Goal: Transaction & Acquisition: Purchase product/service

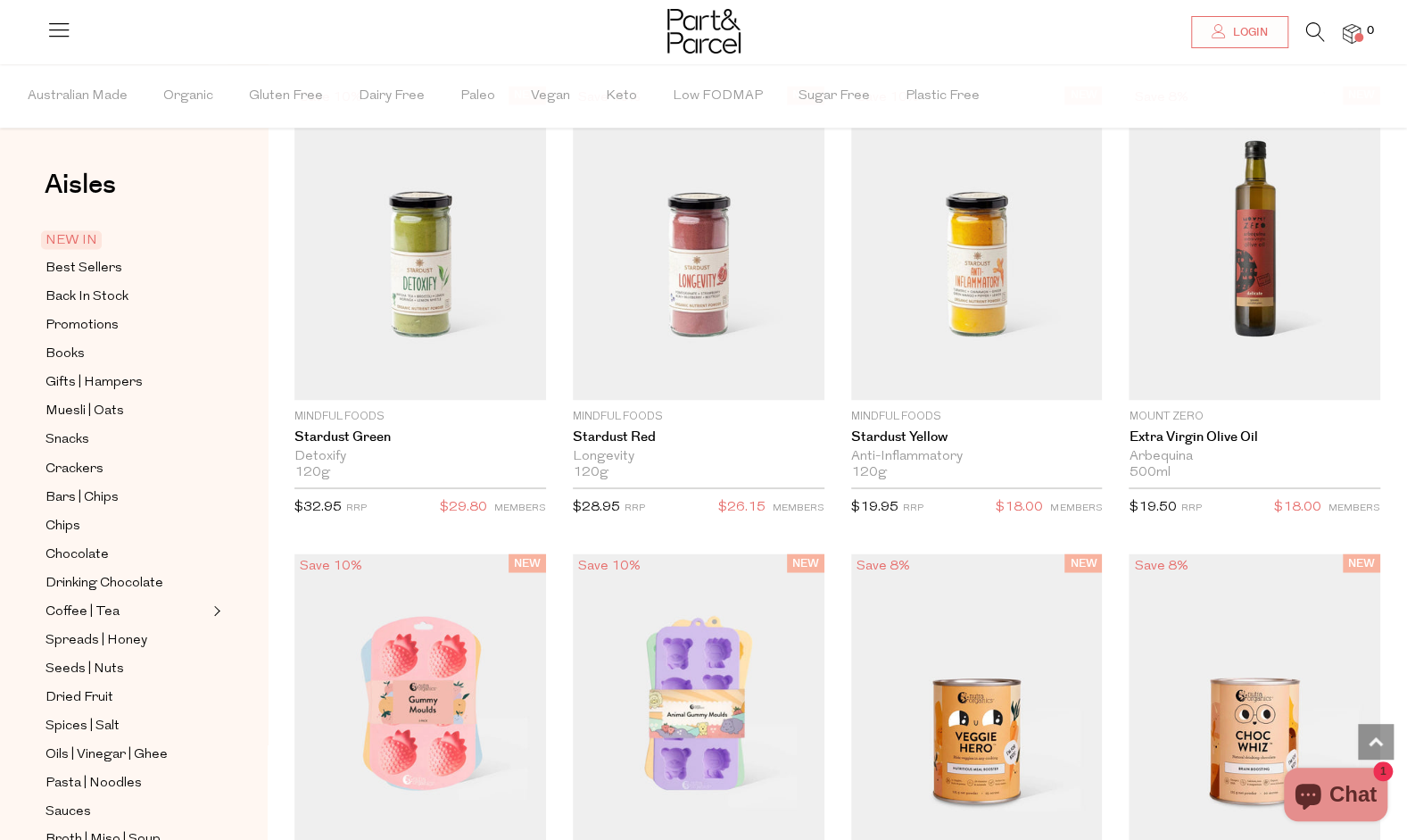
scroll to position [1659, 0]
click at [91, 269] on span "Best Sellers" at bounding box center [84, 268] width 76 height 21
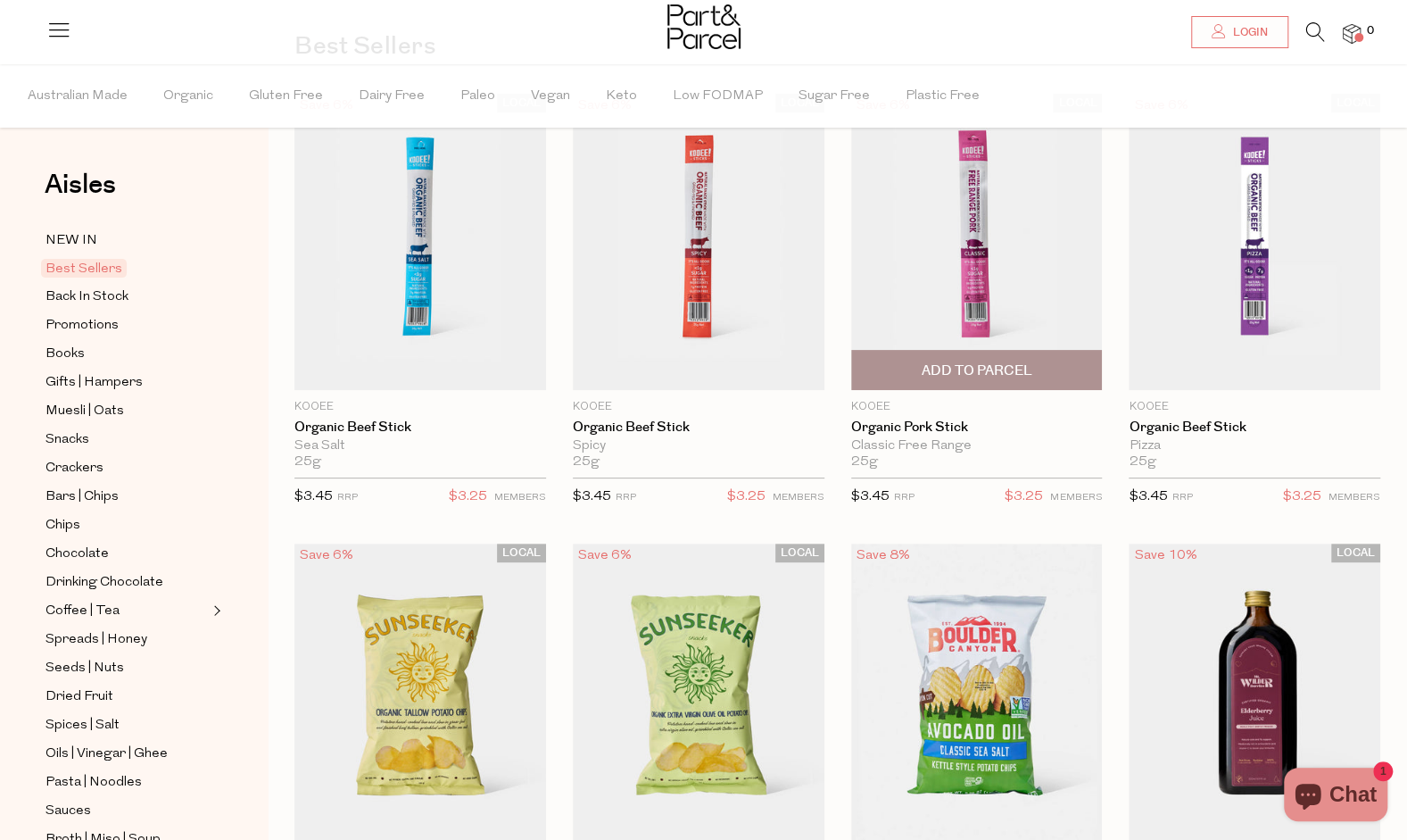
scroll to position [129, 0]
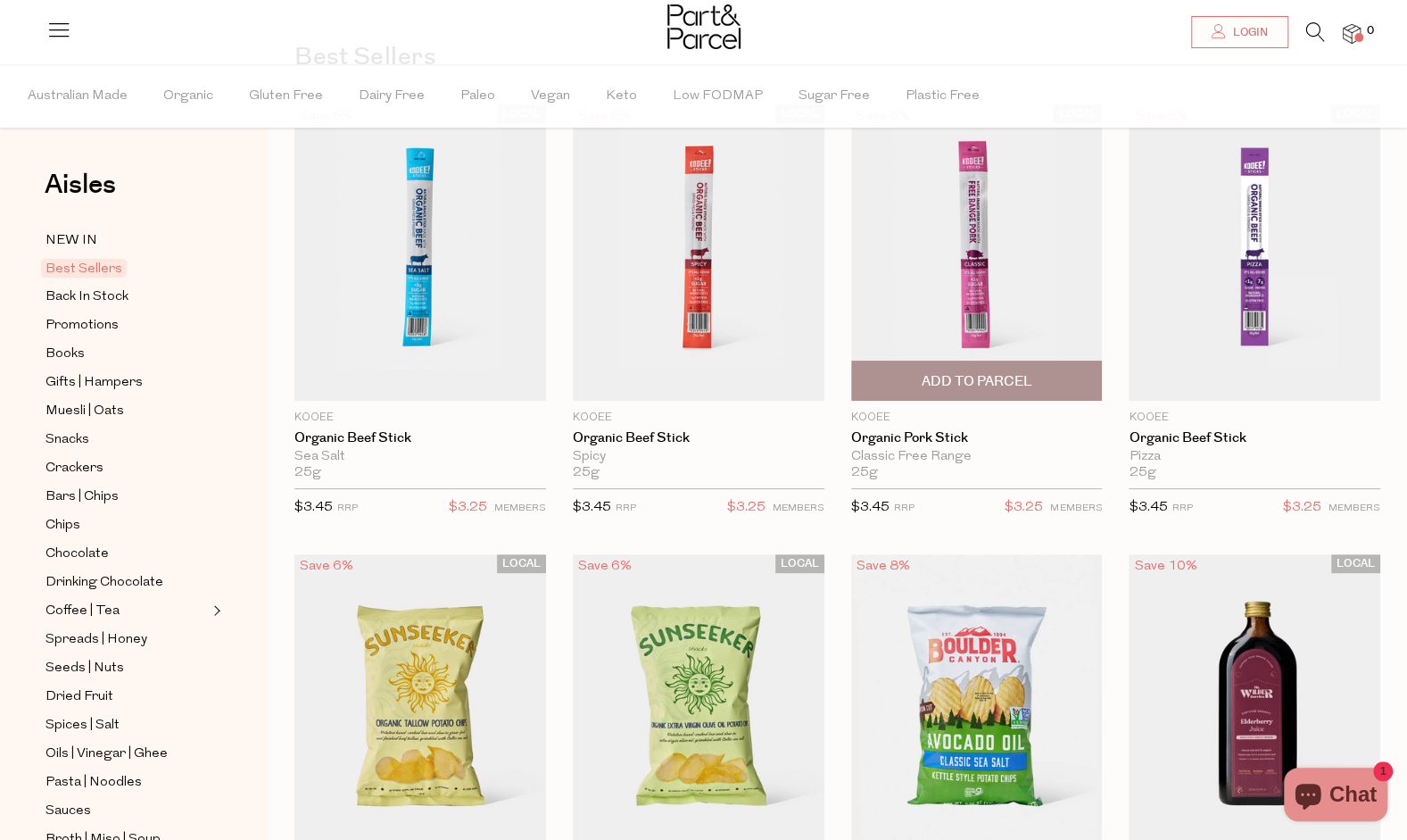
click at [1010, 374] on span "Add To Parcel" at bounding box center [976, 382] width 111 height 19
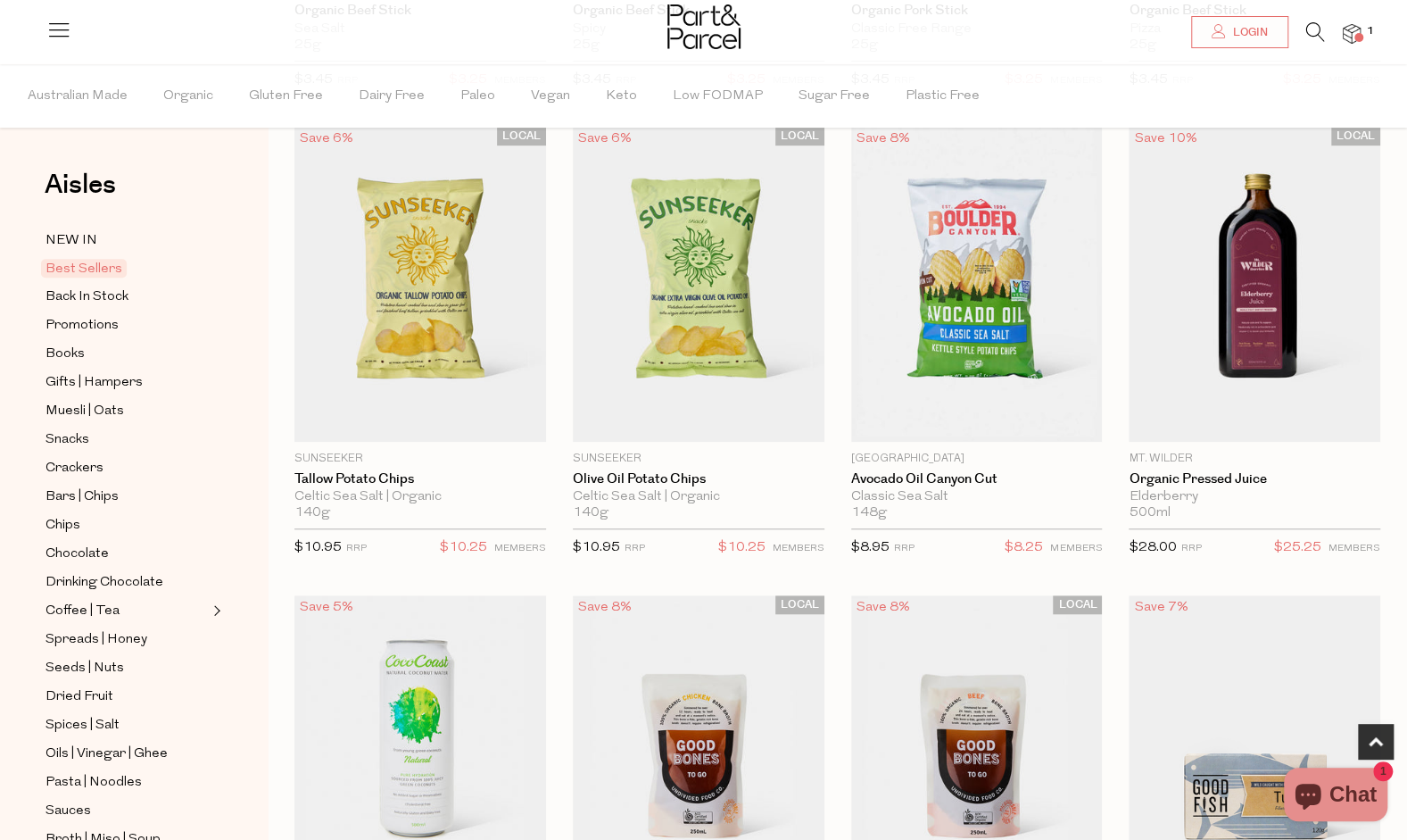
scroll to position [562, 0]
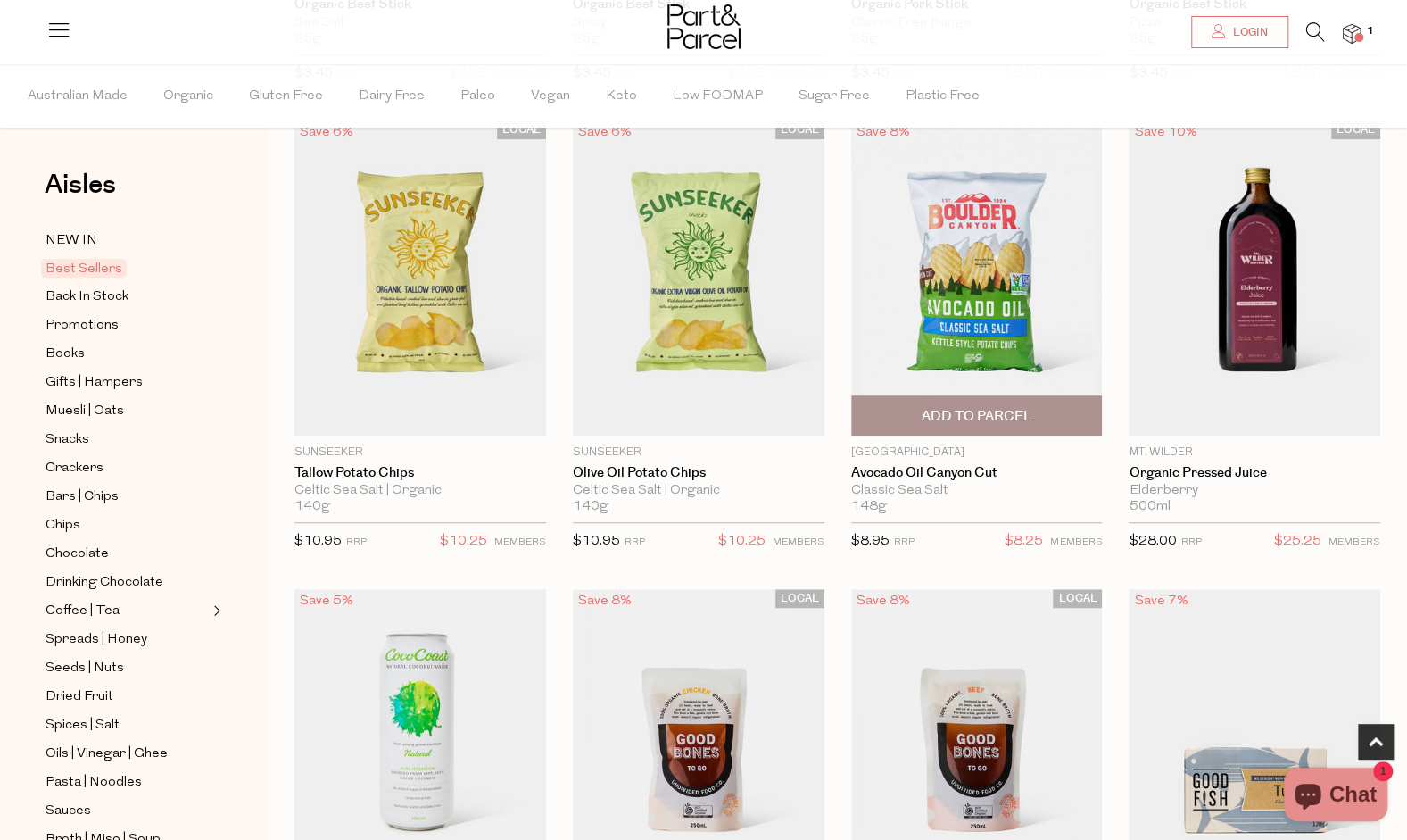
click at [972, 403] on span "Add To Parcel" at bounding box center [977, 415] width 241 height 38
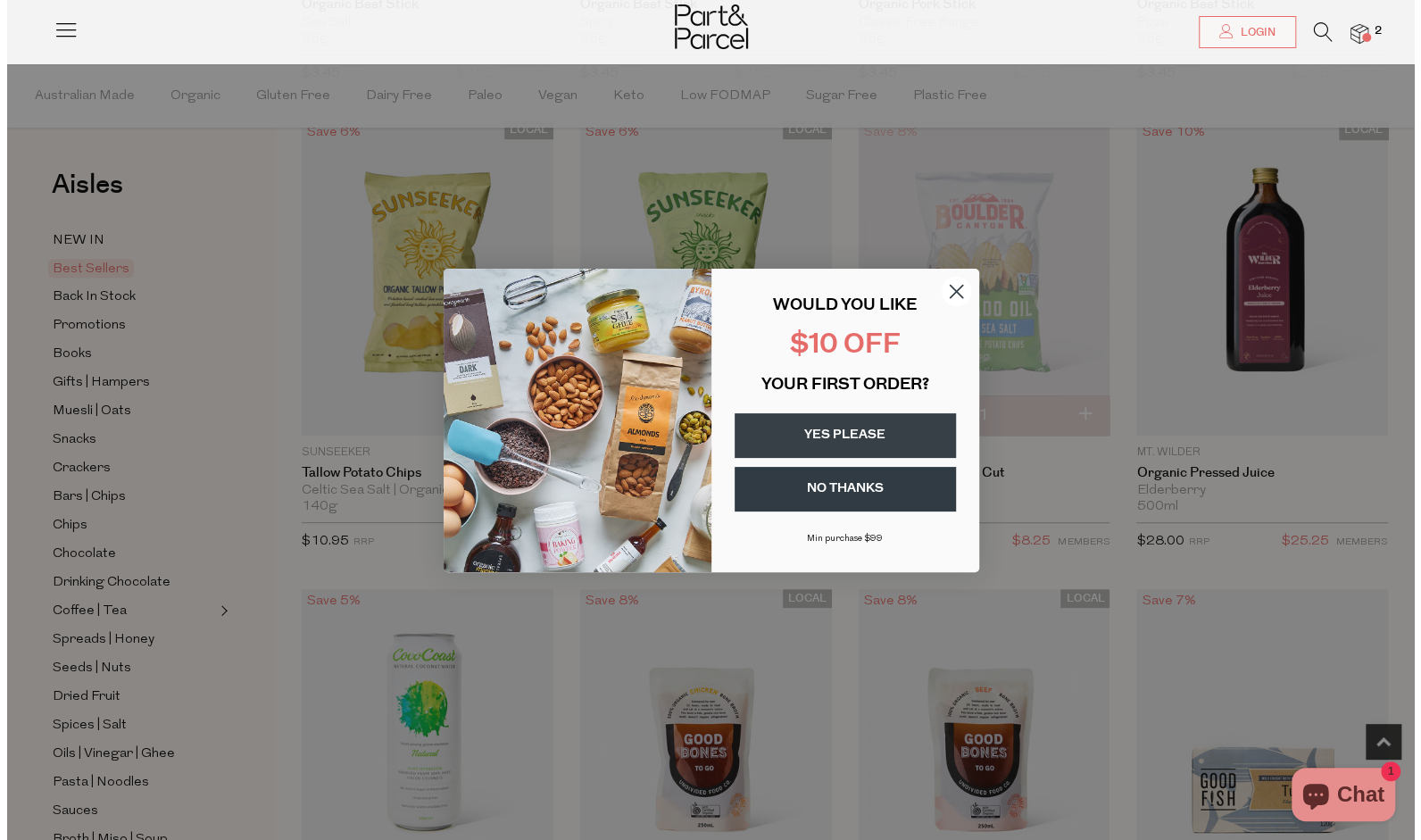
scroll to position [566, 0]
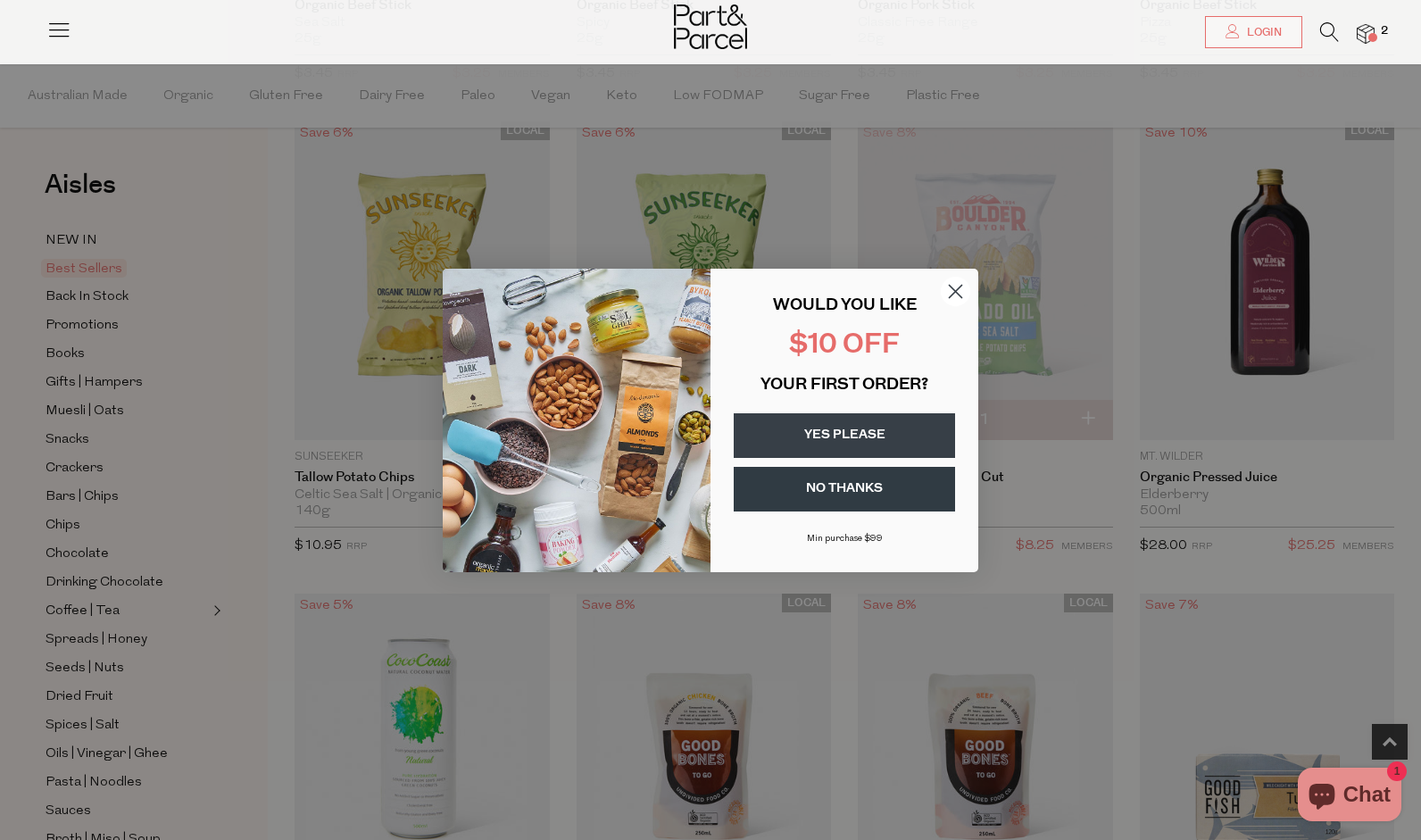
click at [964, 289] on circle "Close dialog" at bounding box center [955, 290] width 30 height 30
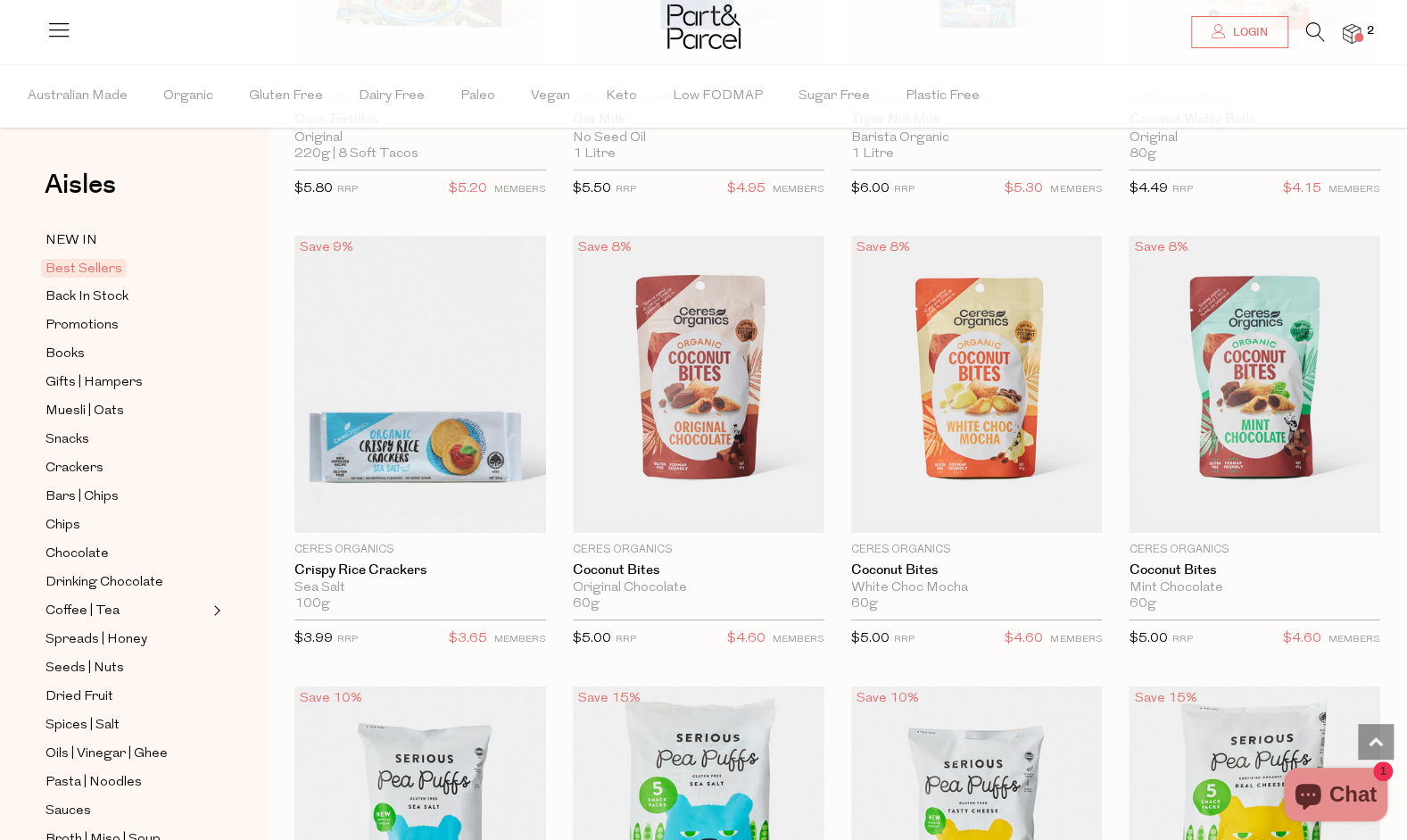
scroll to position [3647, 0]
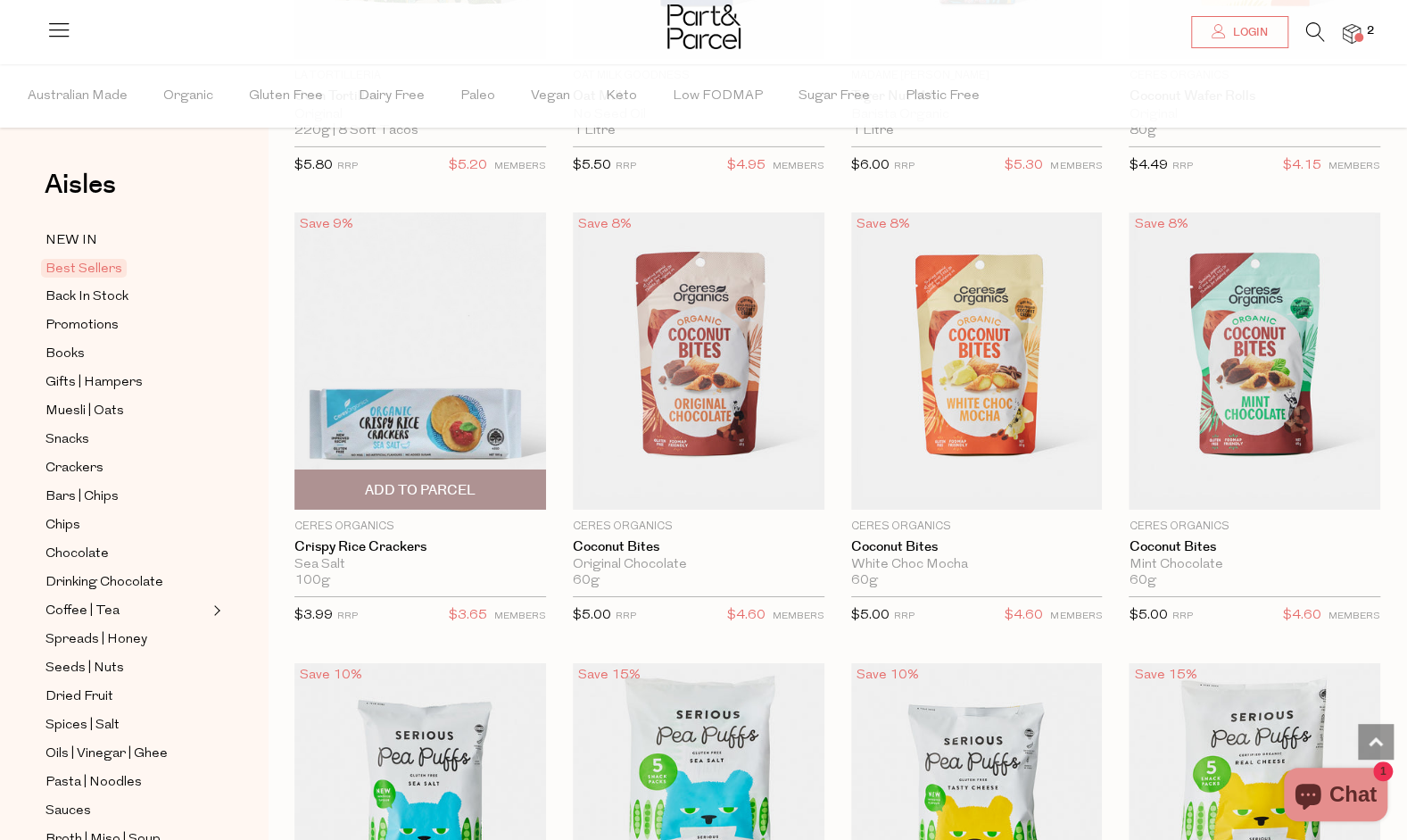
click at [419, 481] on span "Add To Parcel" at bounding box center [420, 491] width 111 height 19
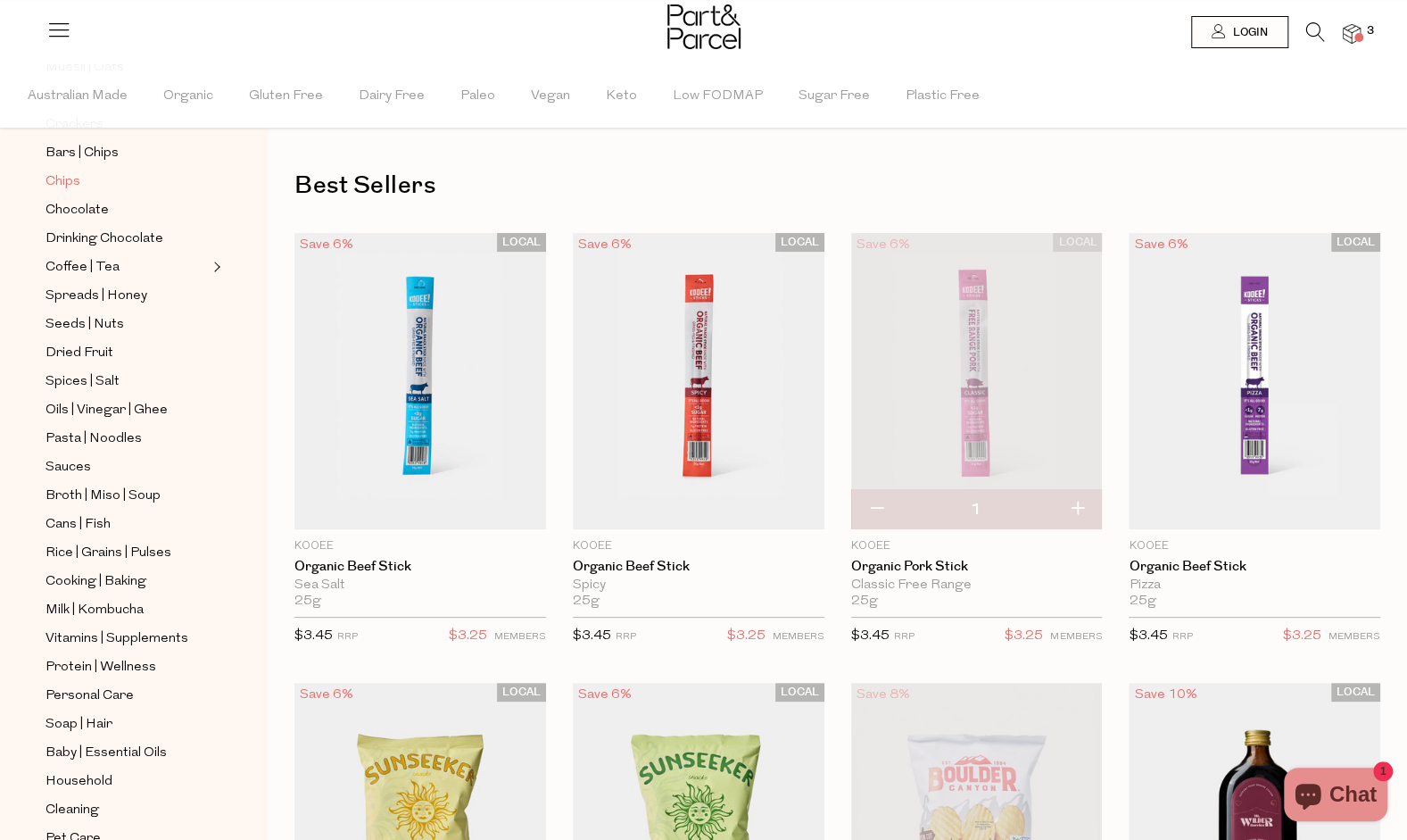
scroll to position [345, 0]
click at [89, 342] on span "Dried Fruit" at bounding box center [79, 352] width 68 height 21
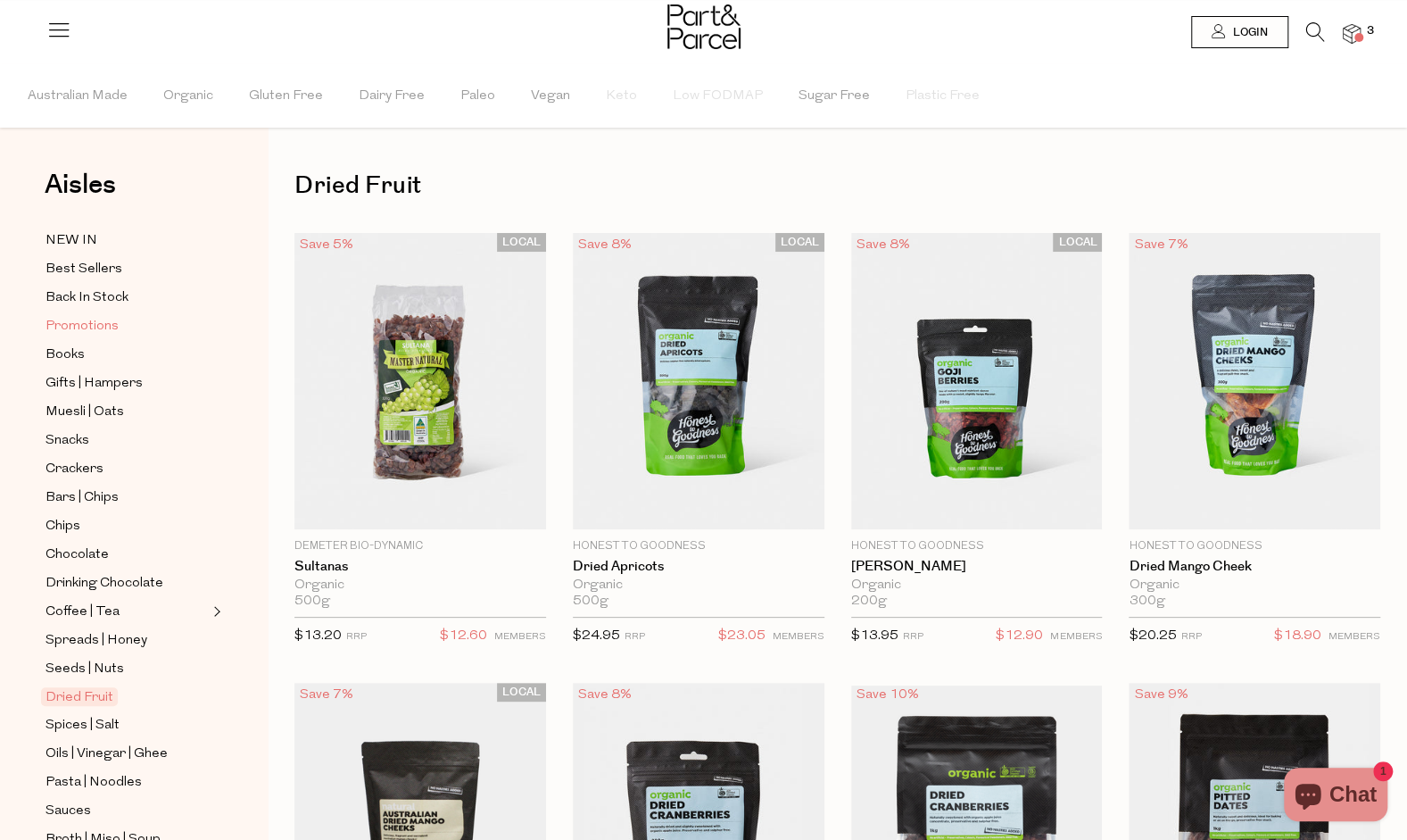
click at [80, 322] on span "Promotions" at bounding box center [82, 326] width 74 height 21
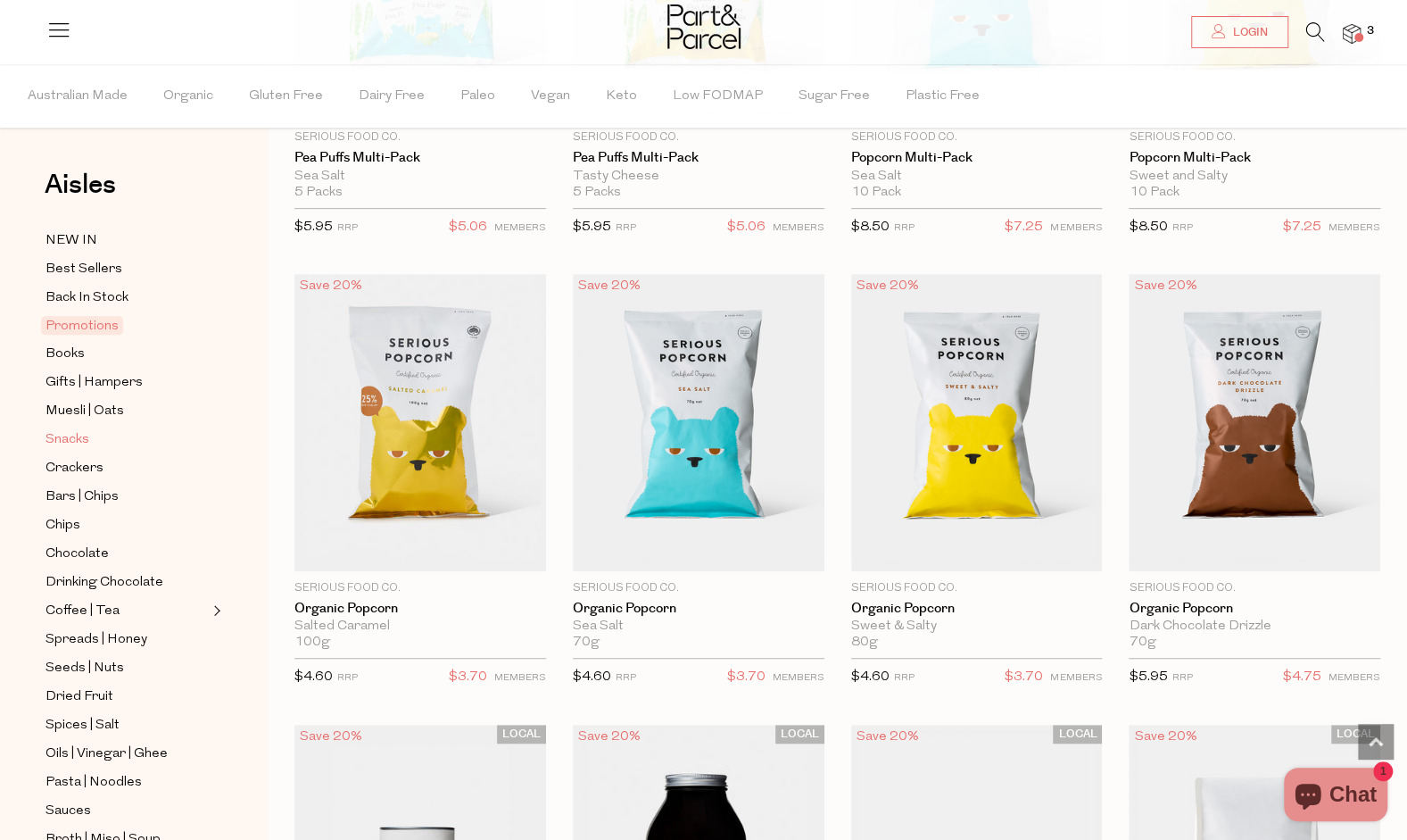
click at [69, 440] on span "Snacks" at bounding box center [68, 440] width 44 height 21
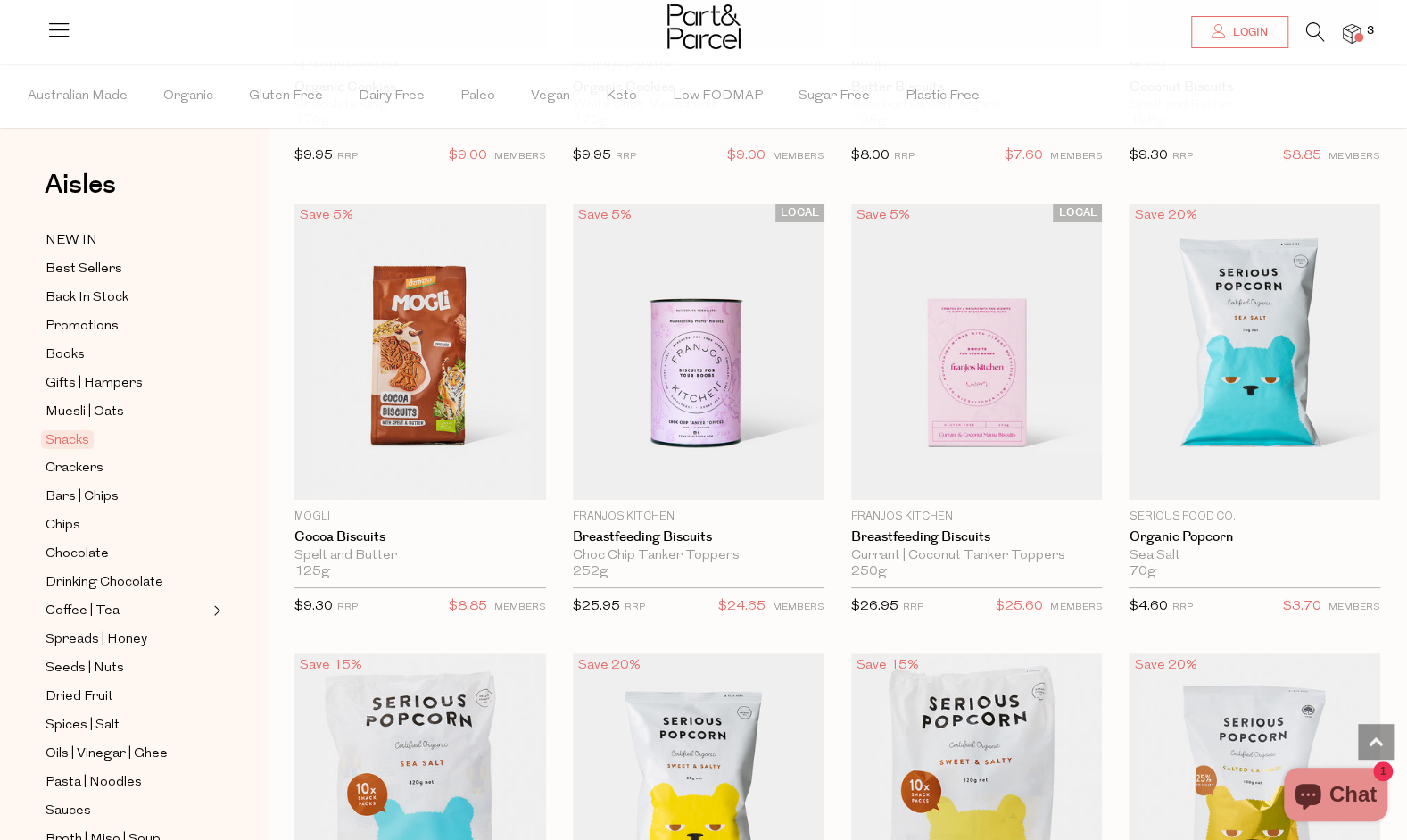
scroll to position [4119, 0]
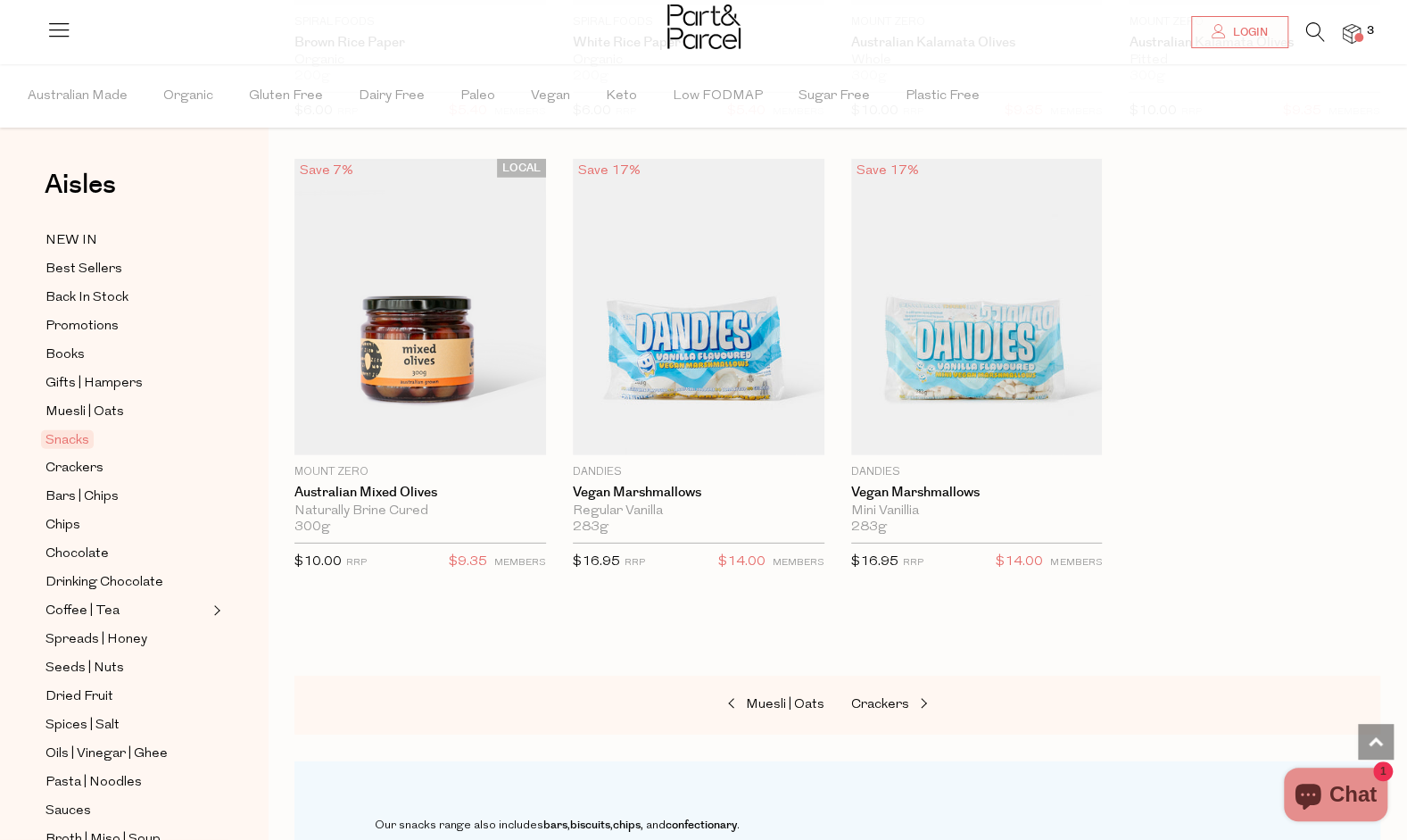
scroll to position [7315, 0]
click at [78, 459] on span "Crackers" at bounding box center [74, 469] width 58 height 21
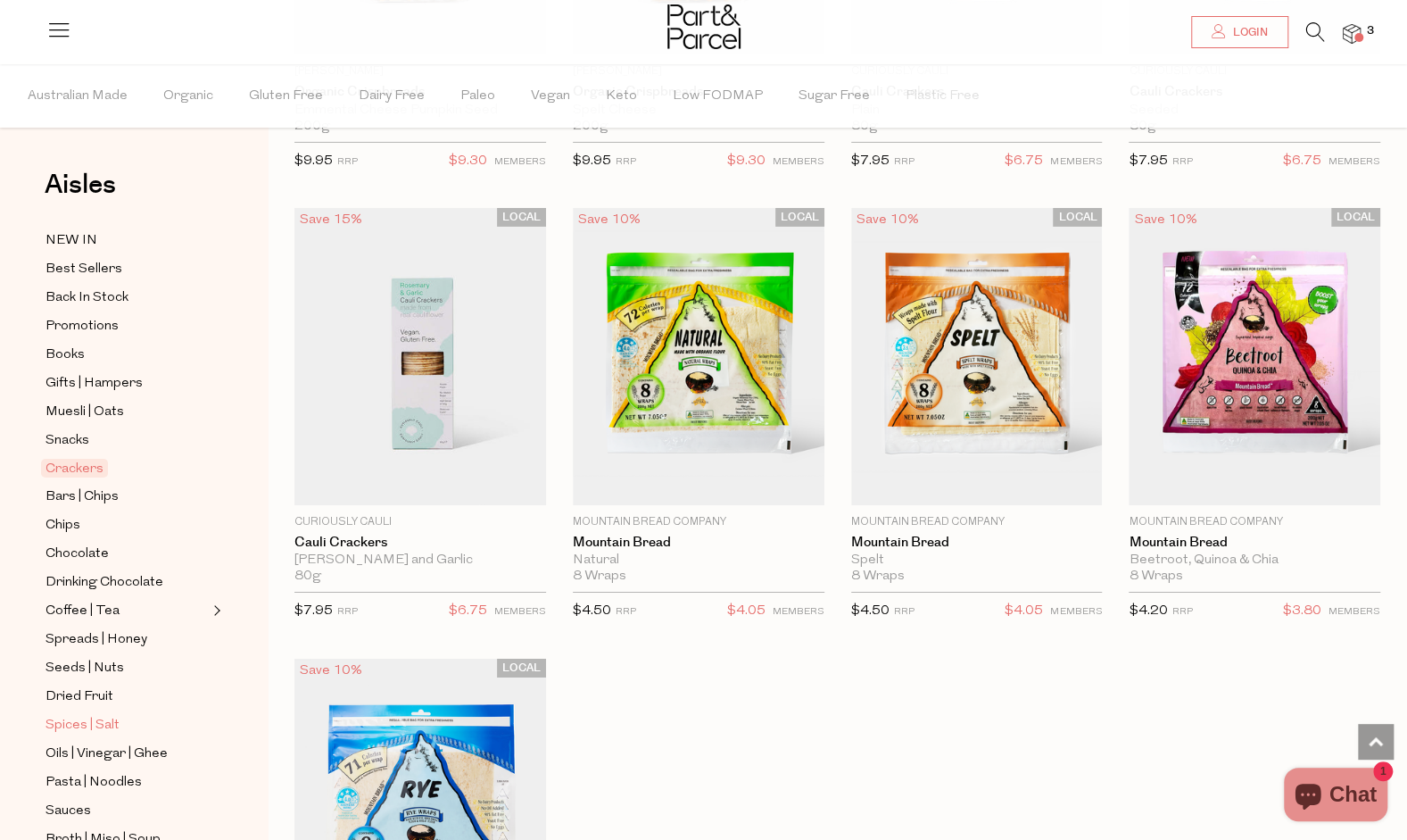
scroll to position [402, 0]
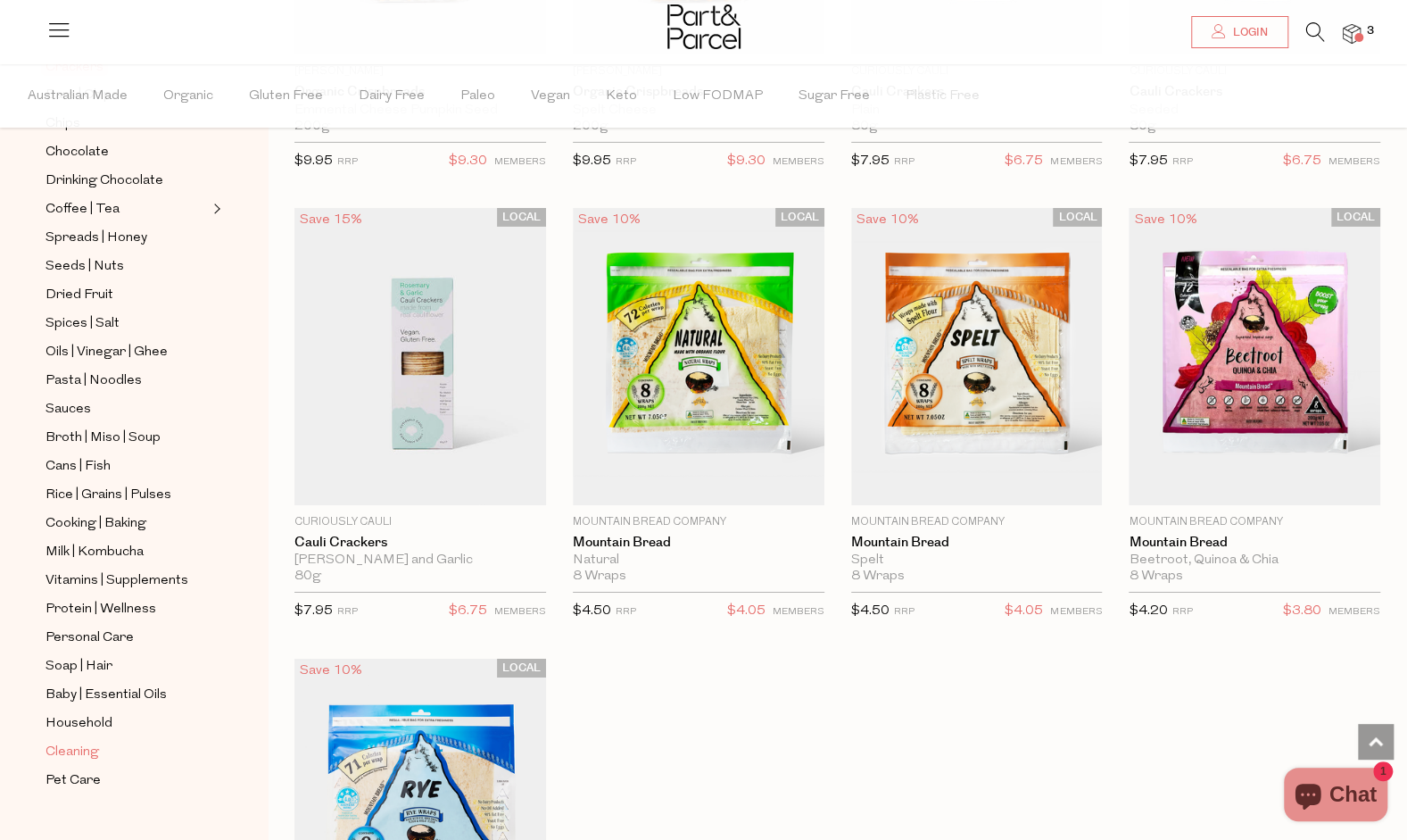
click at [72, 742] on span "Cleaning" at bounding box center [73, 752] width 53 height 21
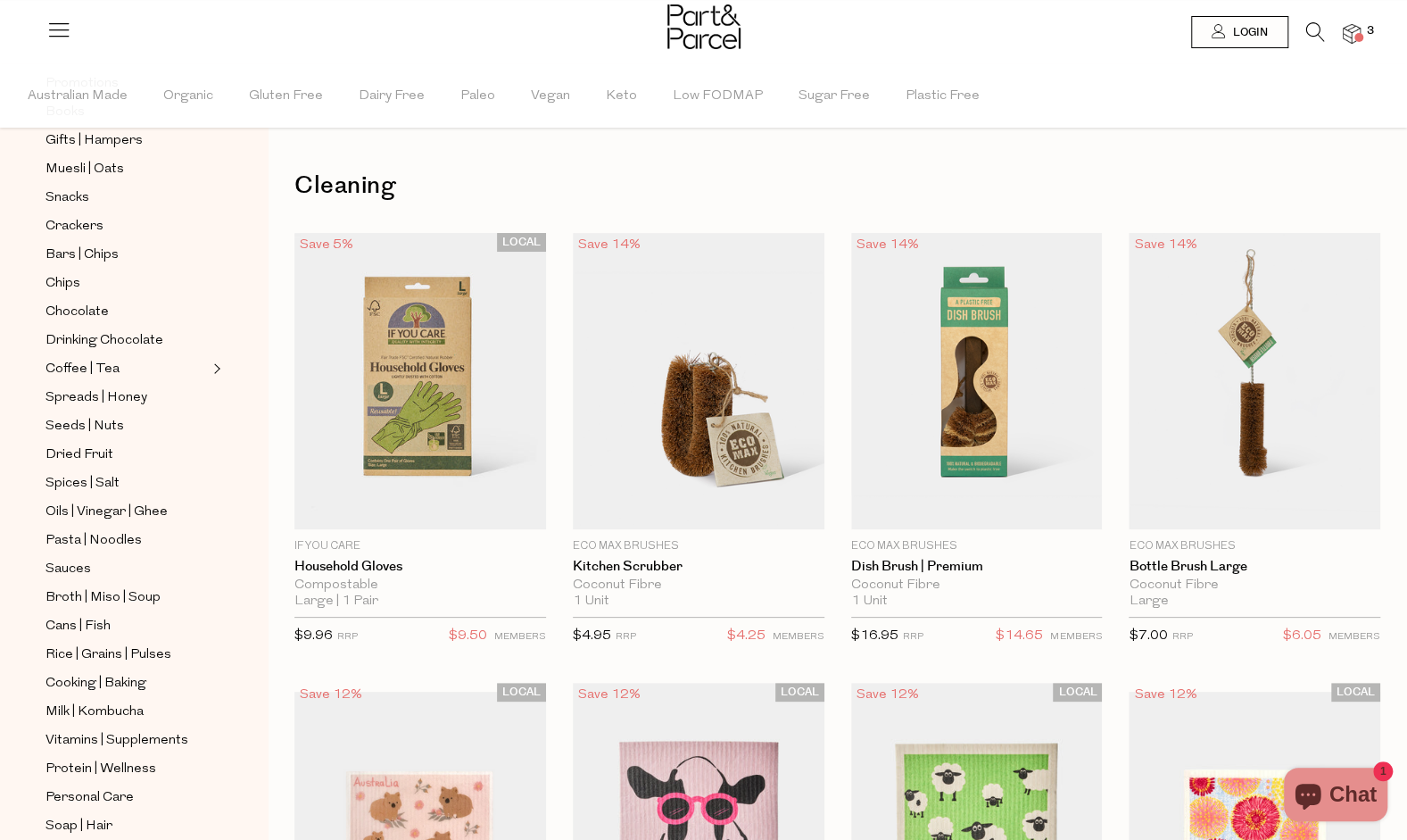
scroll to position [402, 0]
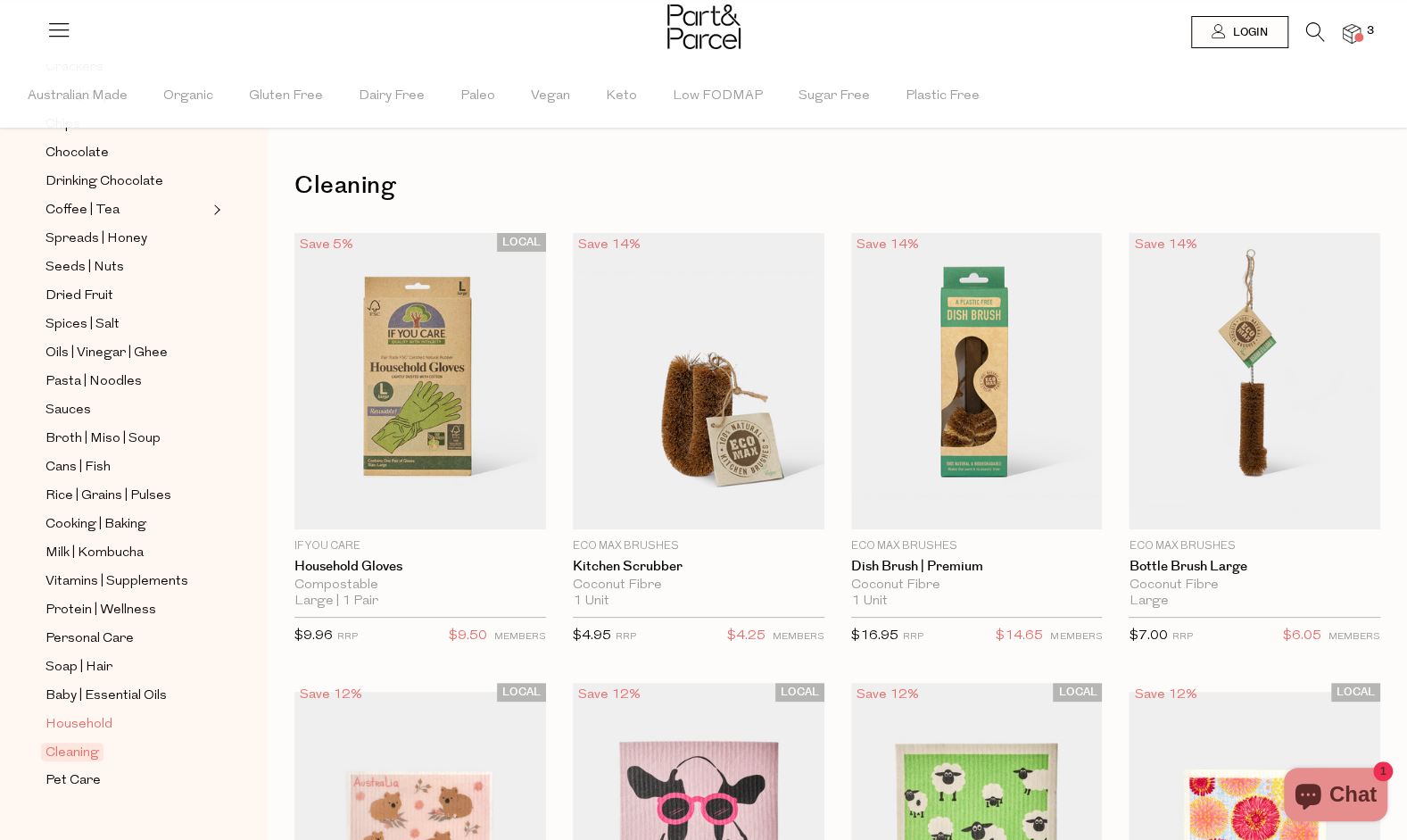
click at [84, 714] on span "Household" at bounding box center [79, 724] width 67 height 21
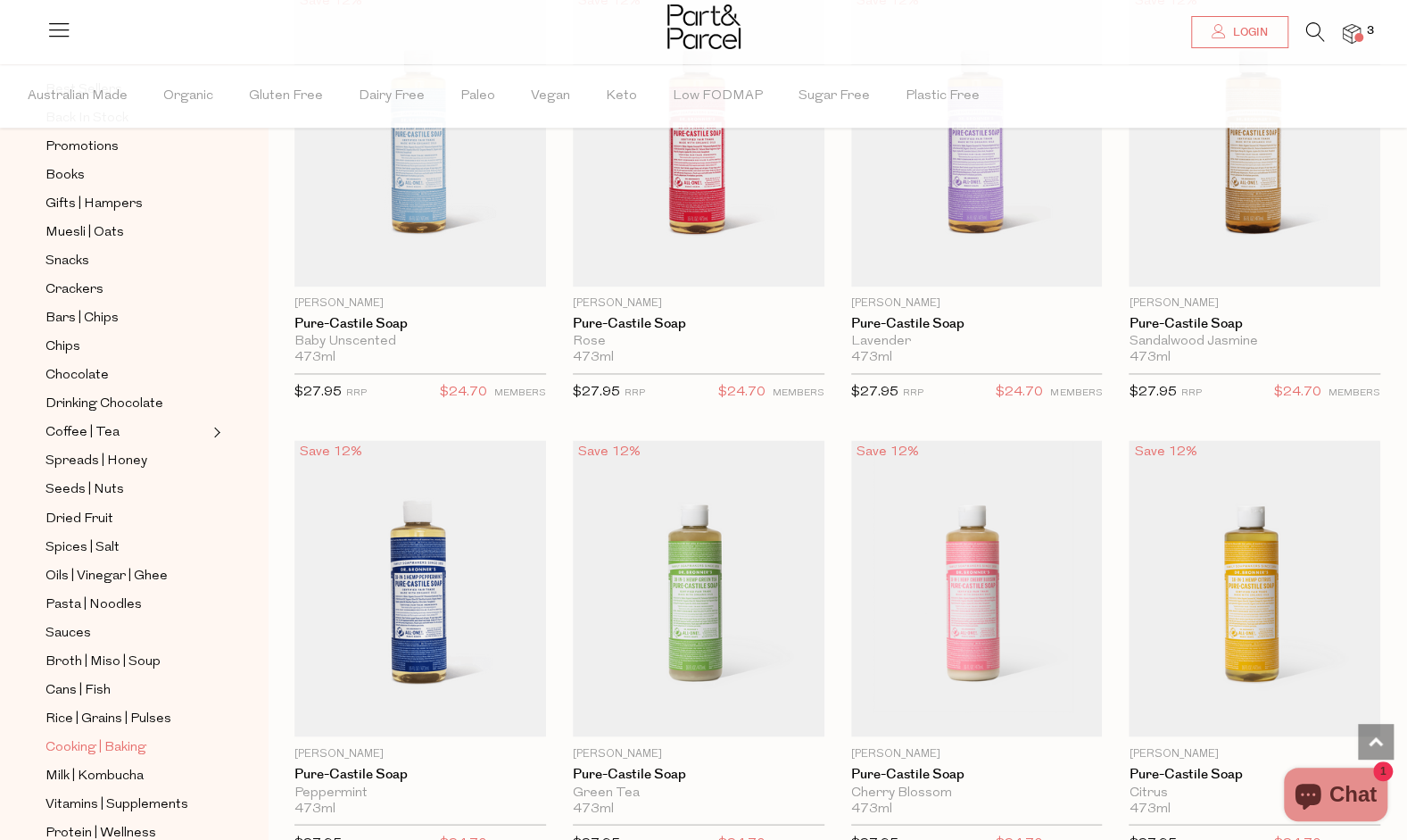
scroll to position [402, 0]
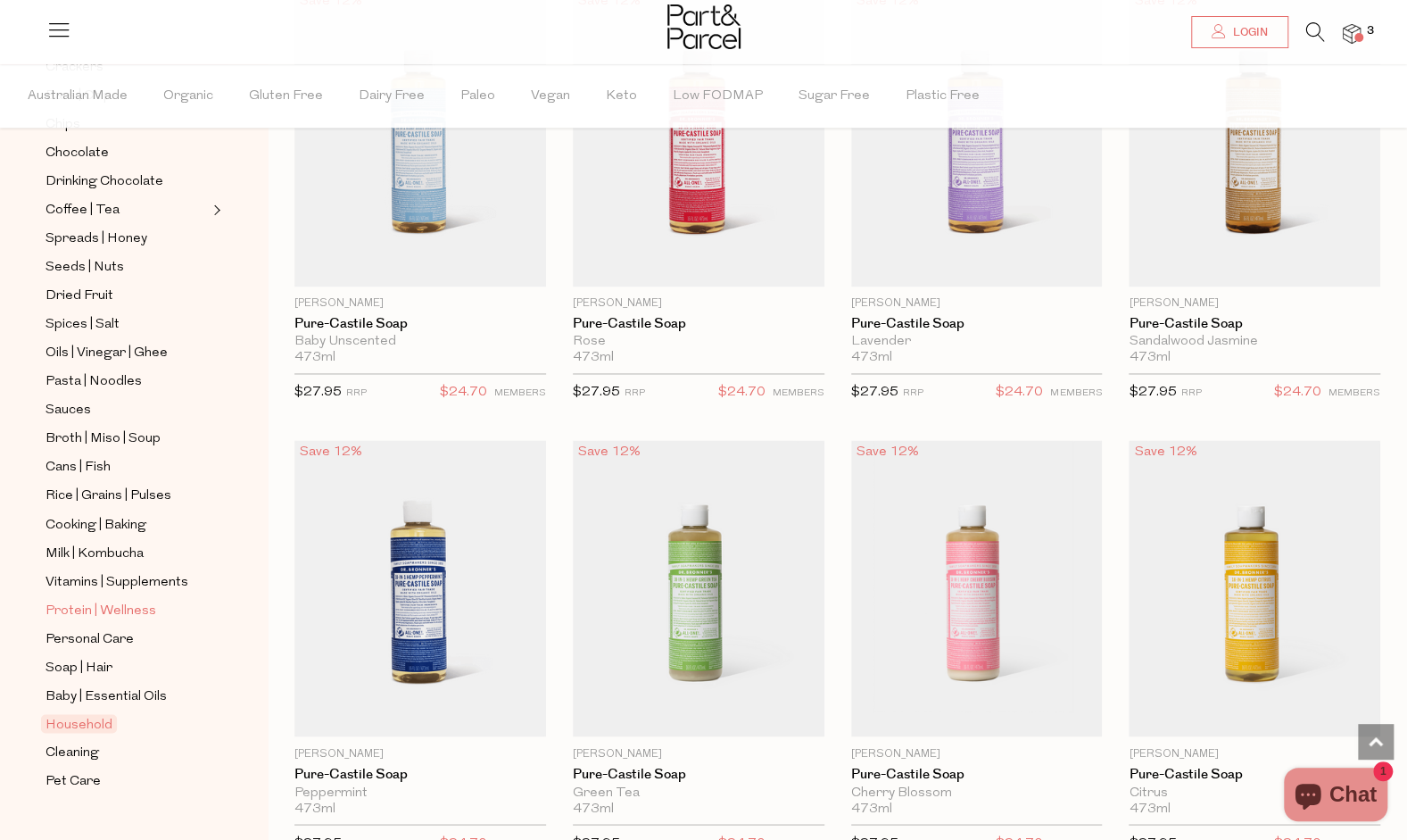
click at [89, 599] on span "Protein | Wellness" at bounding box center [101, 610] width 111 height 21
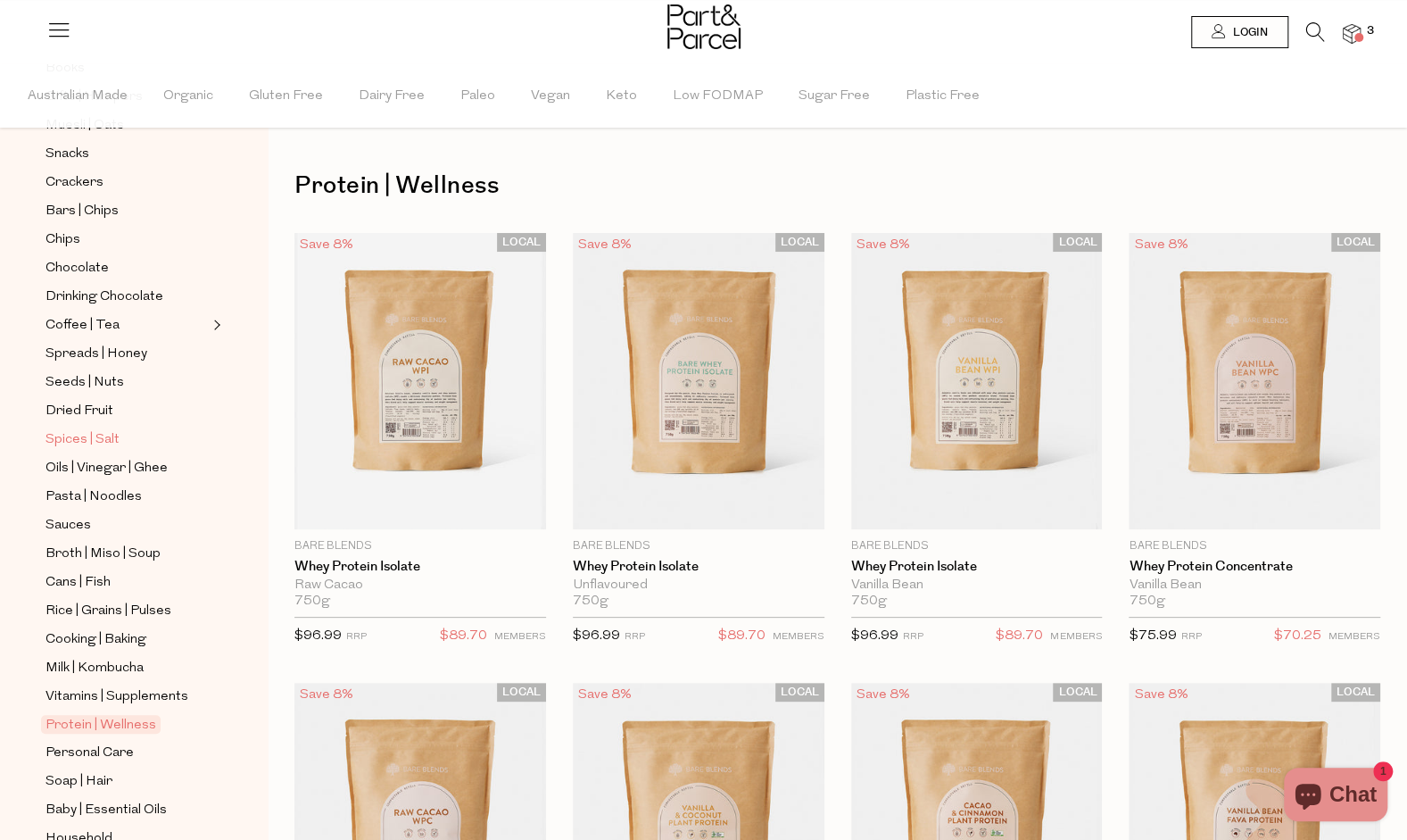
scroll to position [290, 0]
click at [93, 597] on span "Rice | Grains | Pulses" at bounding box center [109, 607] width 126 height 21
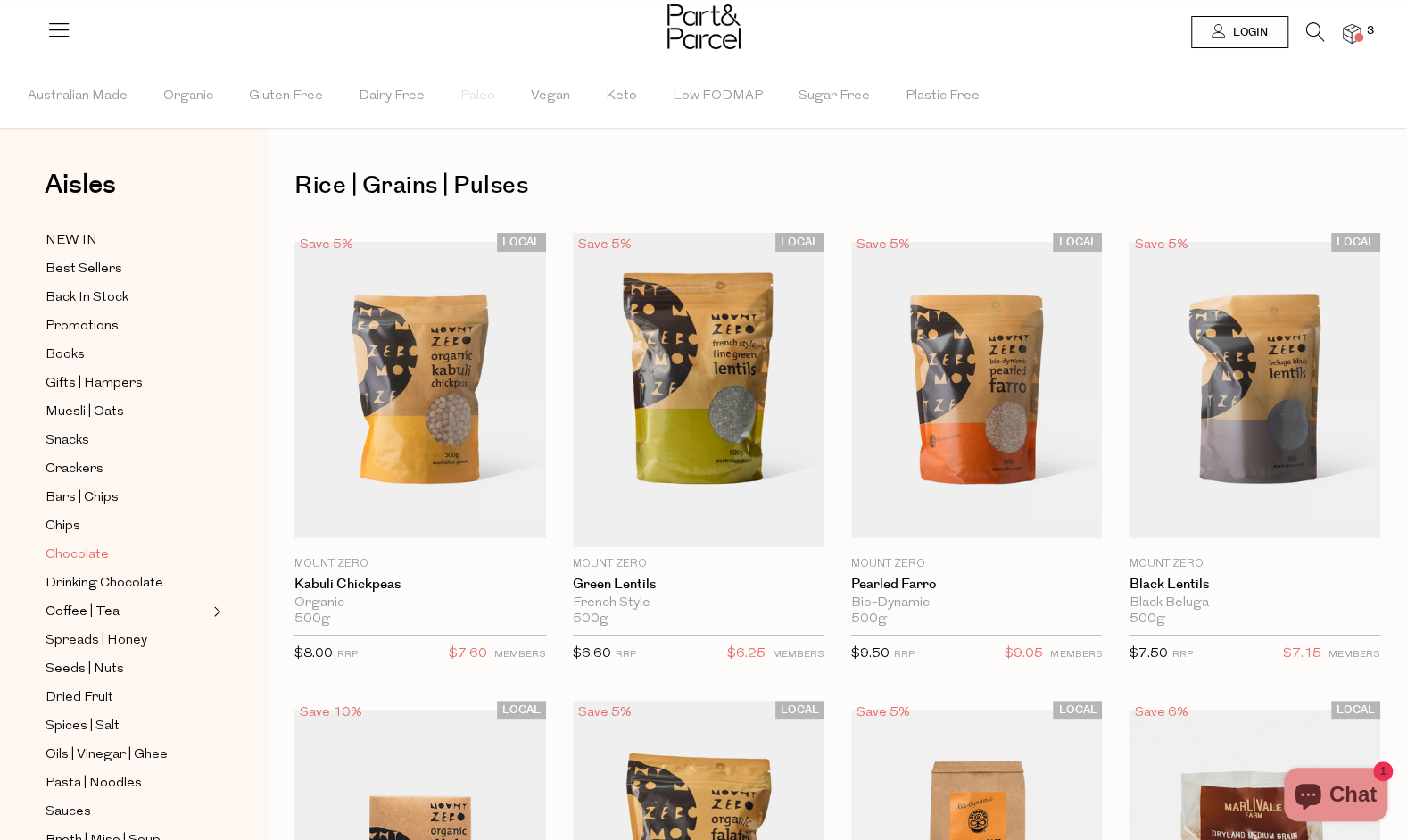
click at [76, 544] on span "Chocolate" at bounding box center [77, 555] width 63 height 21
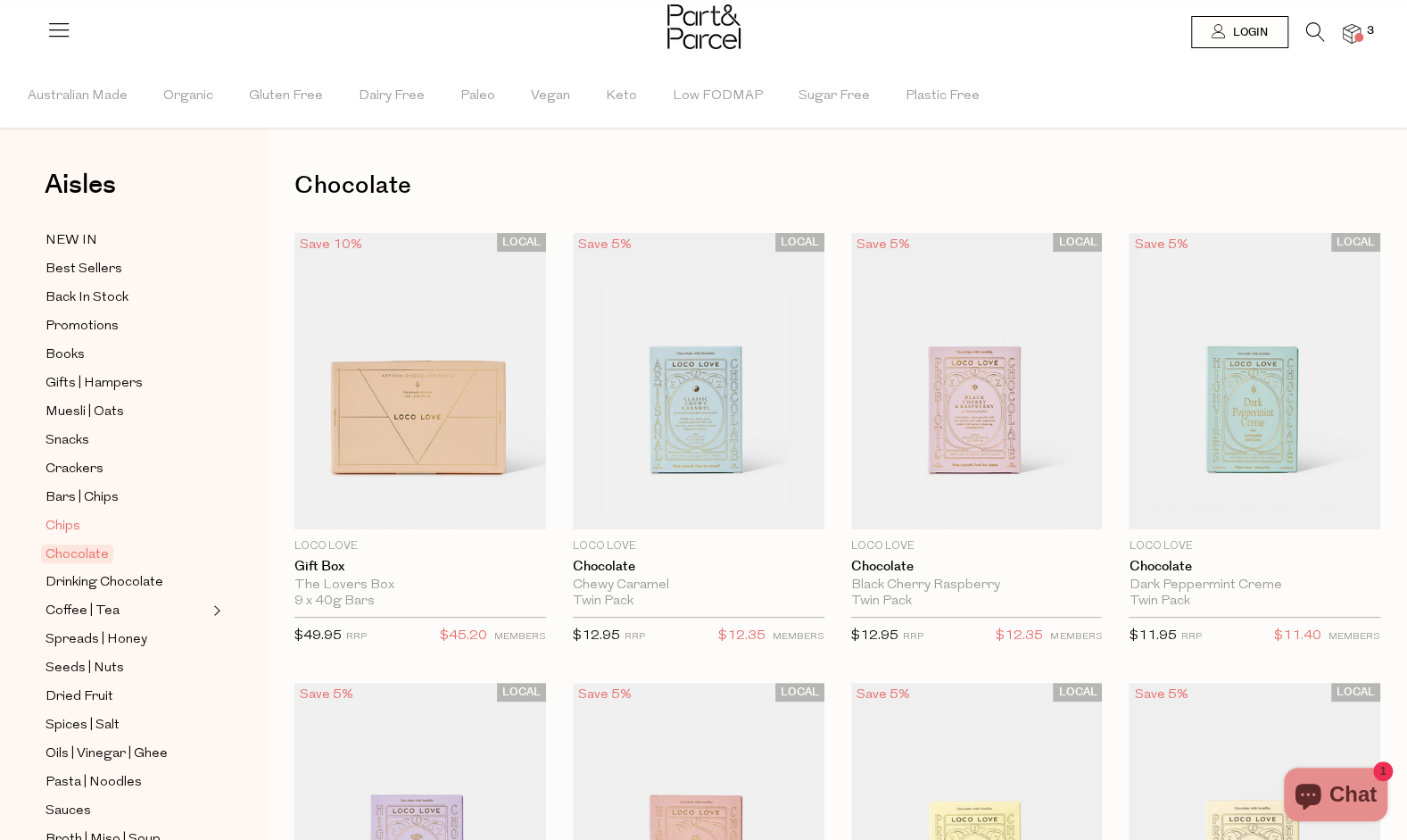
click at [64, 515] on span "Chips" at bounding box center [63, 526] width 34 height 21
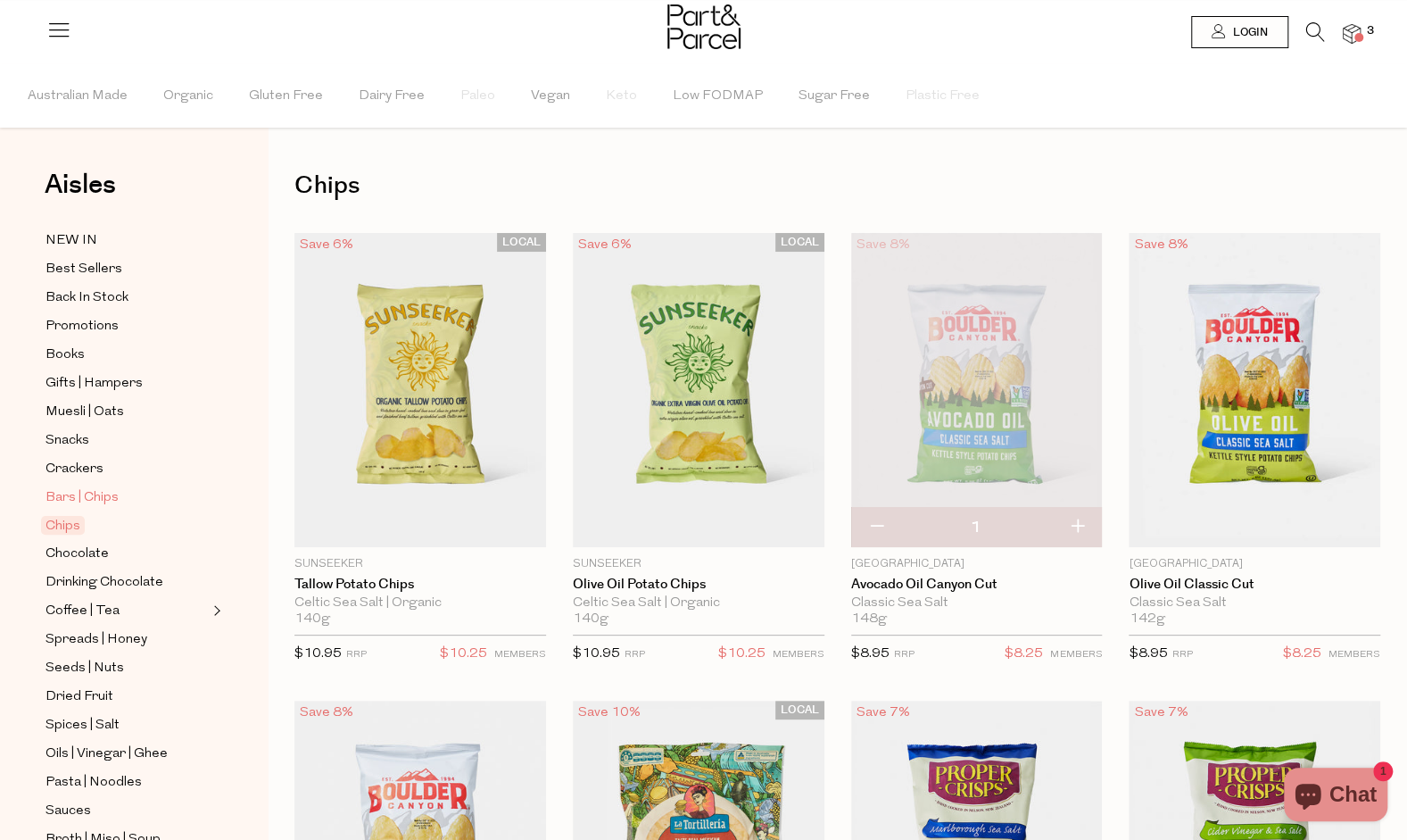
click at [64, 487] on span "Bars | Chips" at bounding box center [82, 497] width 74 height 21
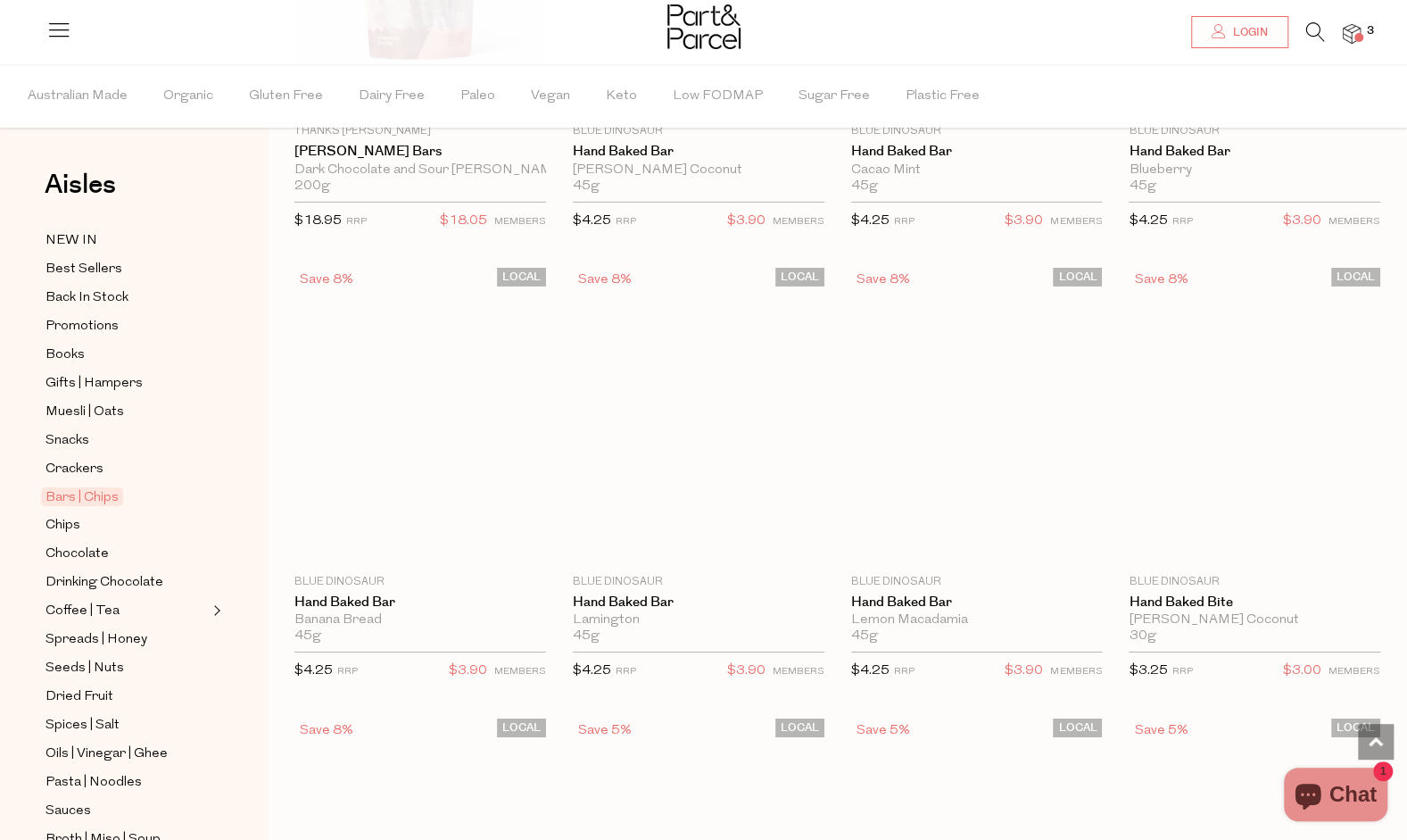
scroll to position [3602, 0]
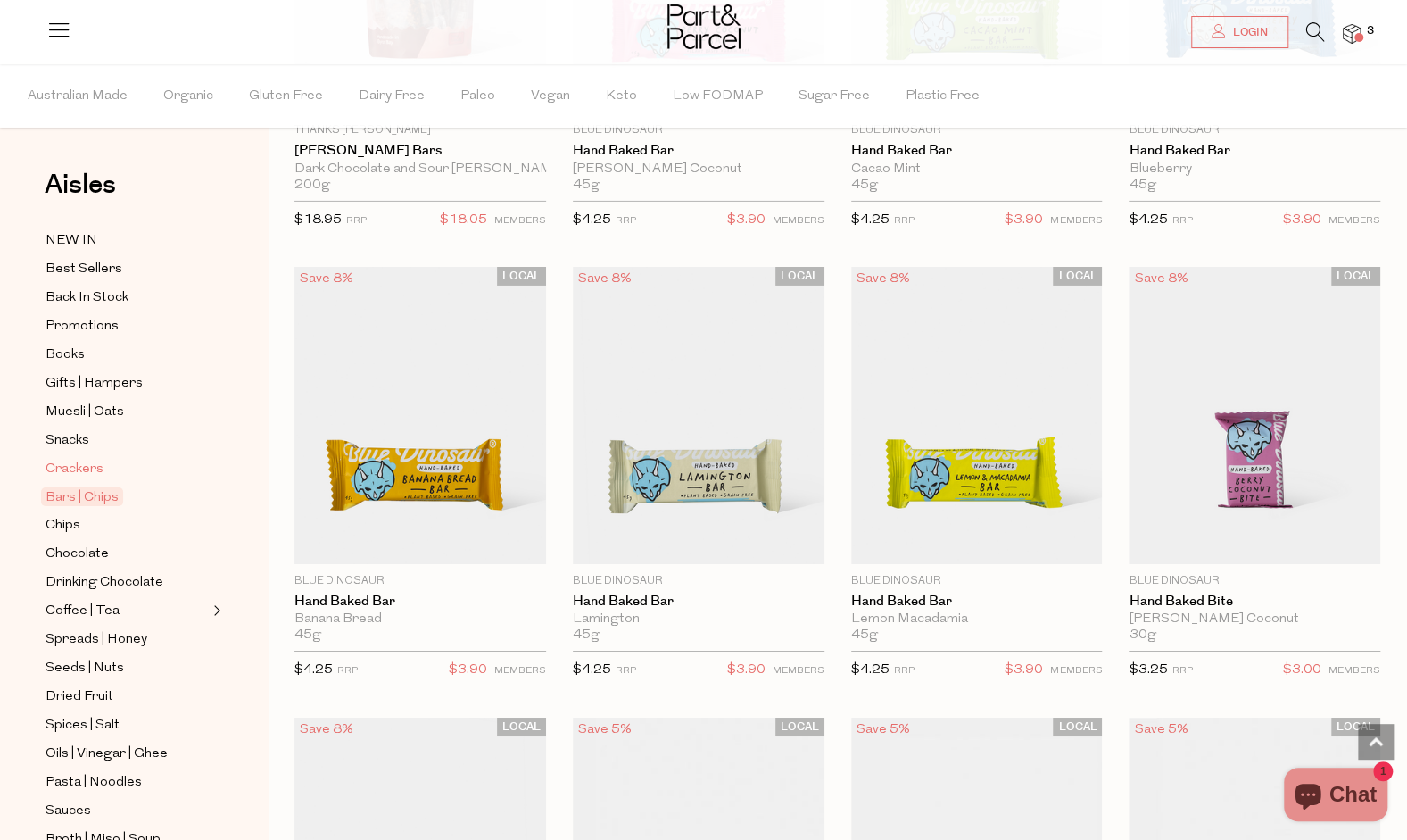
click at [66, 460] on span "Crackers" at bounding box center [74, 470] width 58 height 21
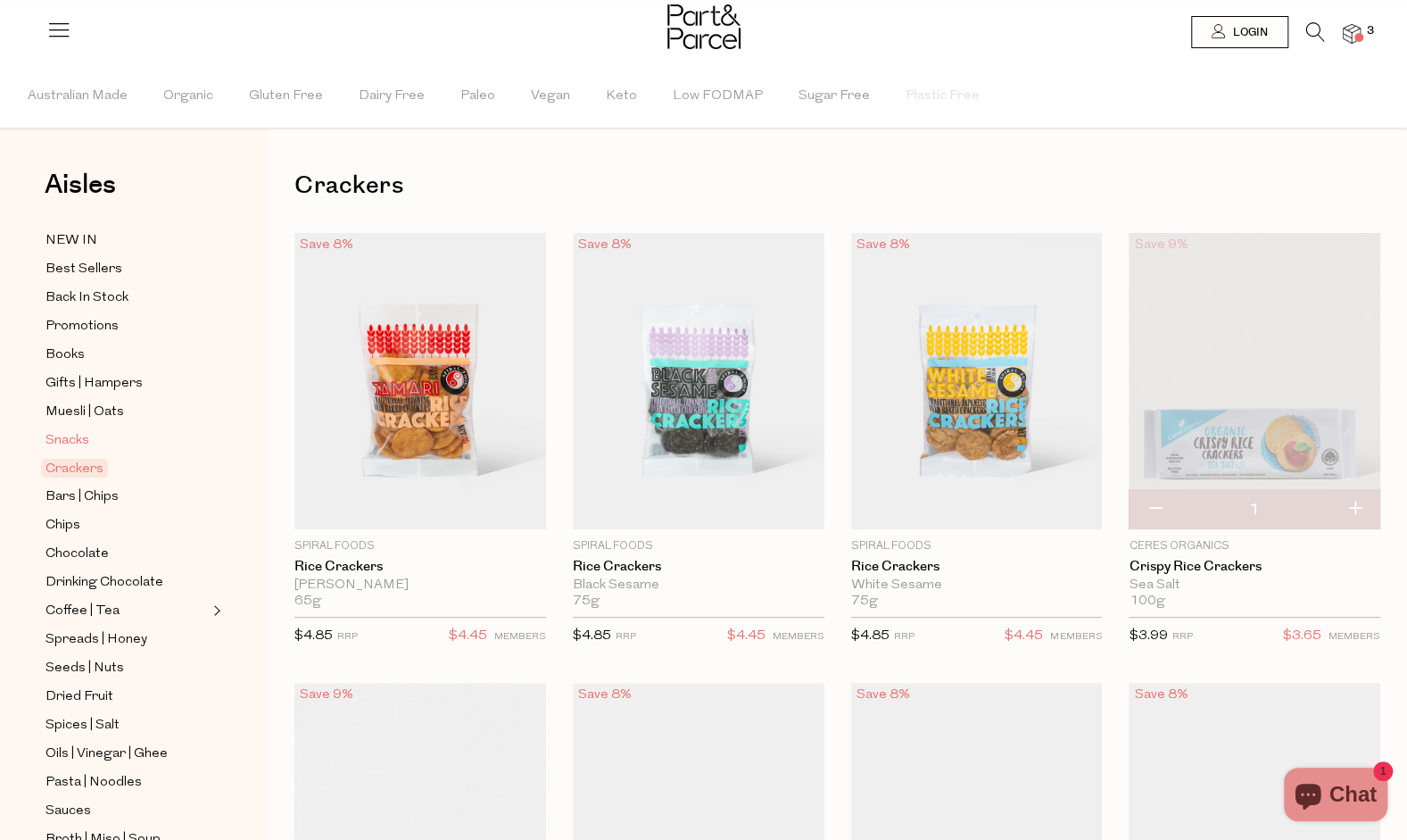
click at [62, 435] on span "Snacks" at bounding box center [68, 441] width 44 height 21
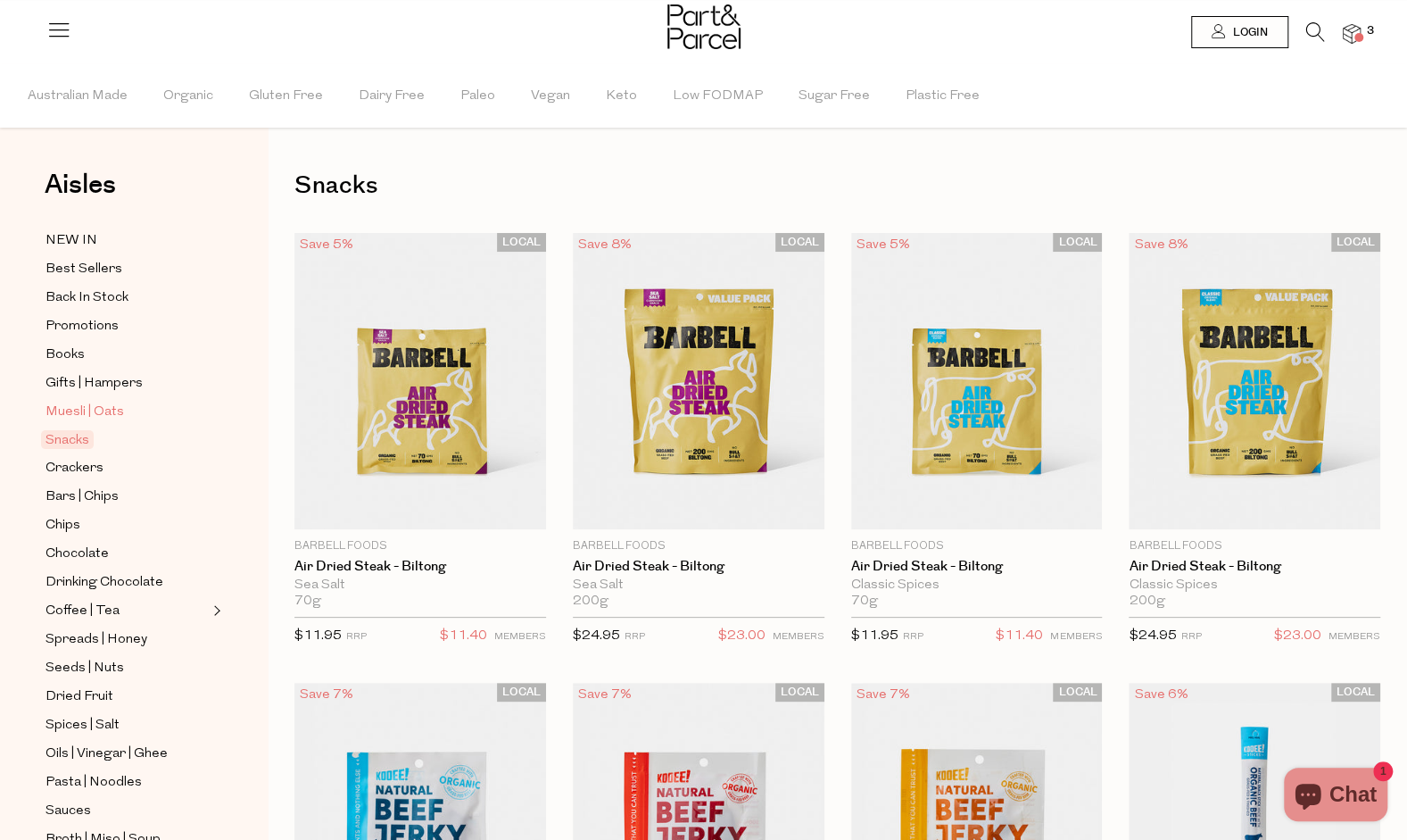
click at [74, 409] on span "Muesli | Oats" at bounding box center [85, 412] width 78 height 21
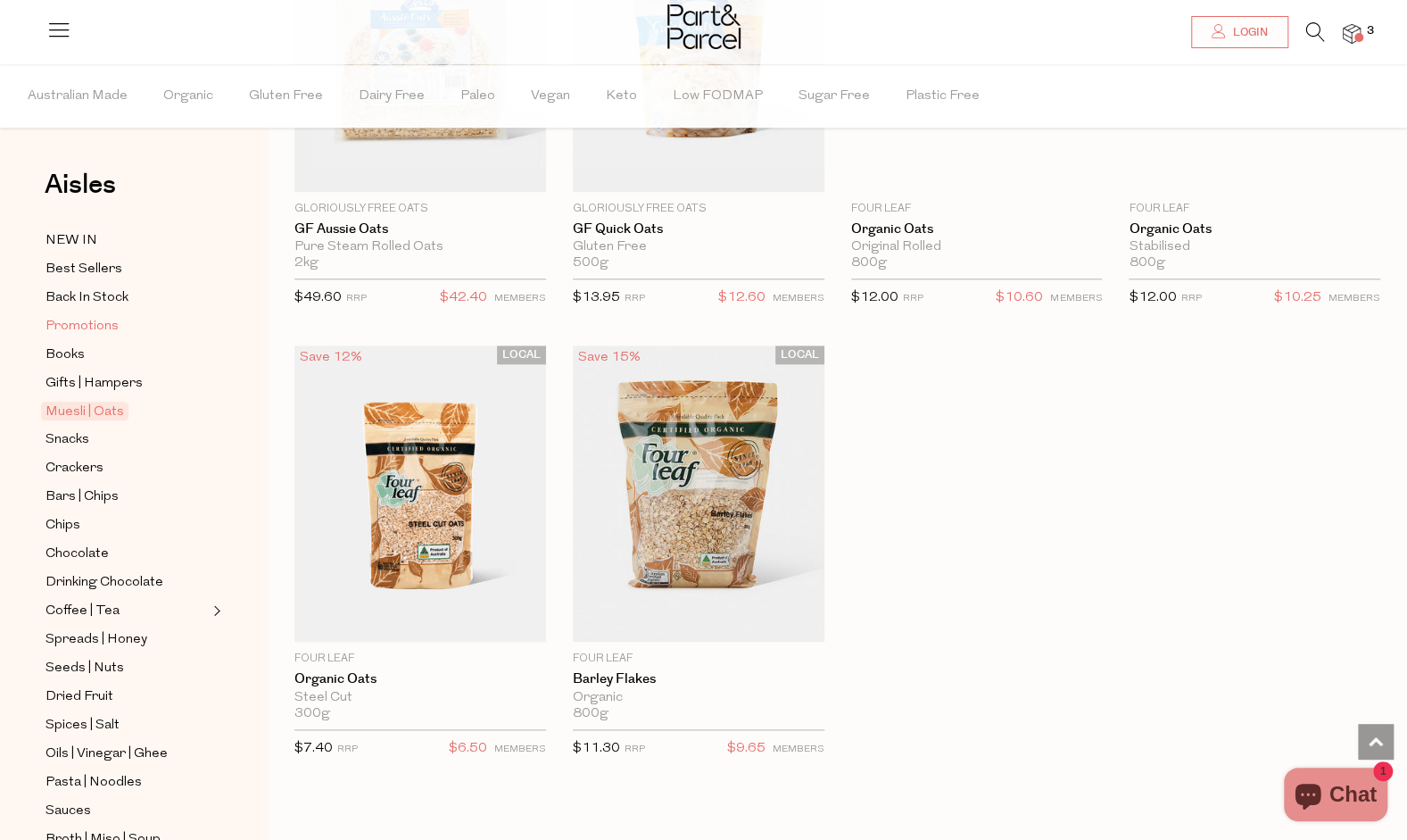
scroll to position [5327, 0]
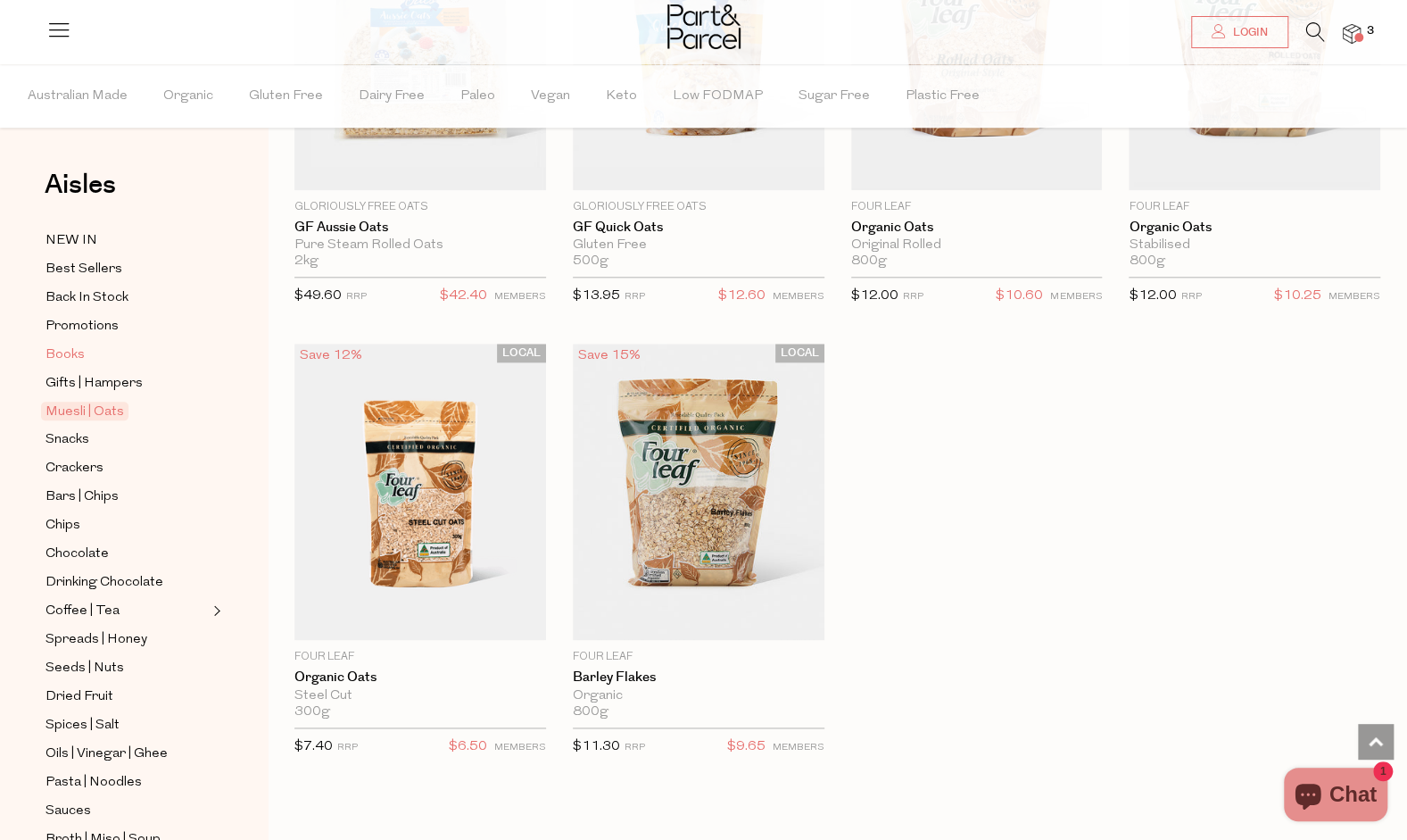
click at [65, 351] on span "Books" at bounding box center [65, 355] width 39 height 21
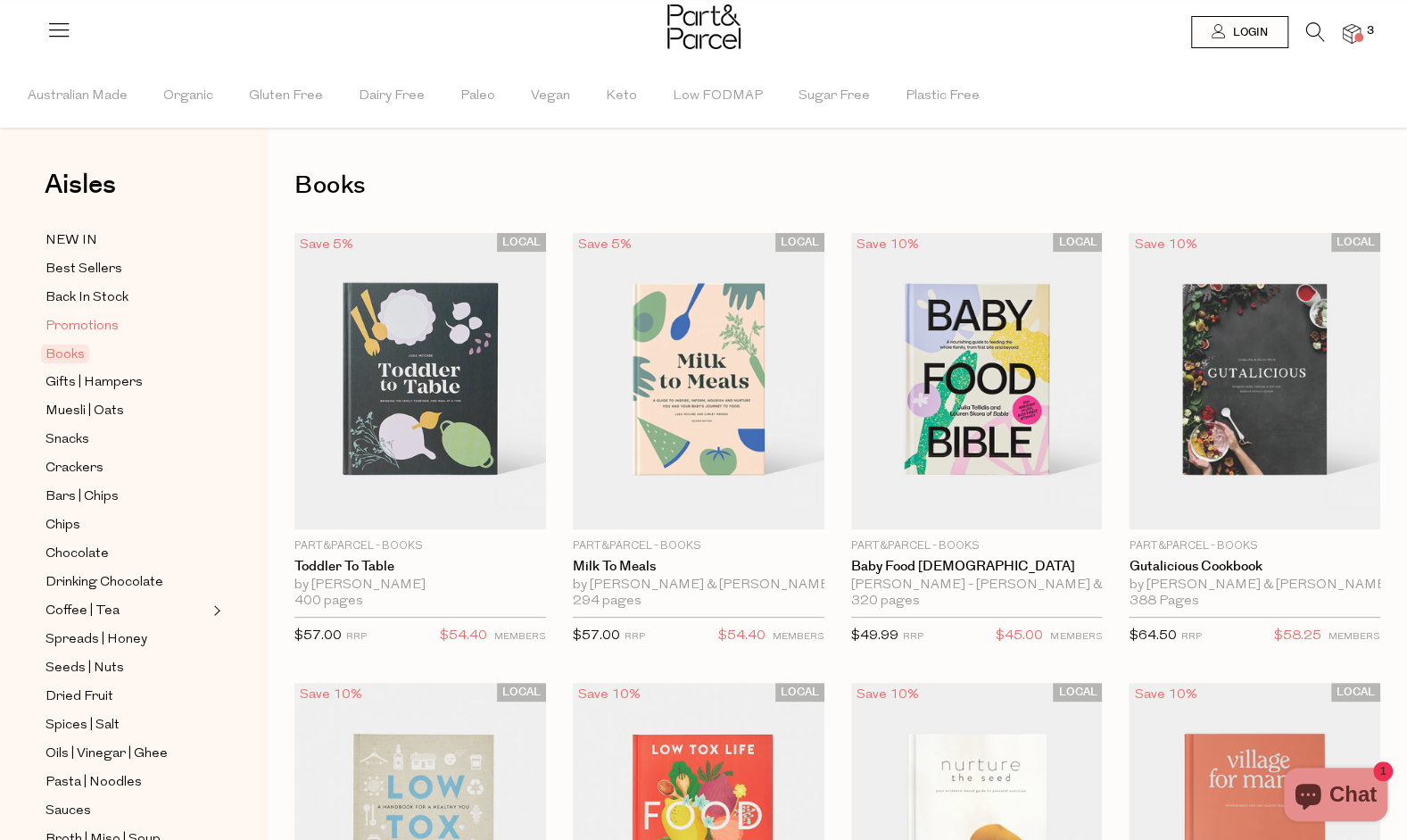
click at [78, 320] on span "Promotions" at bounding box center [82, 326] width 74 height 21
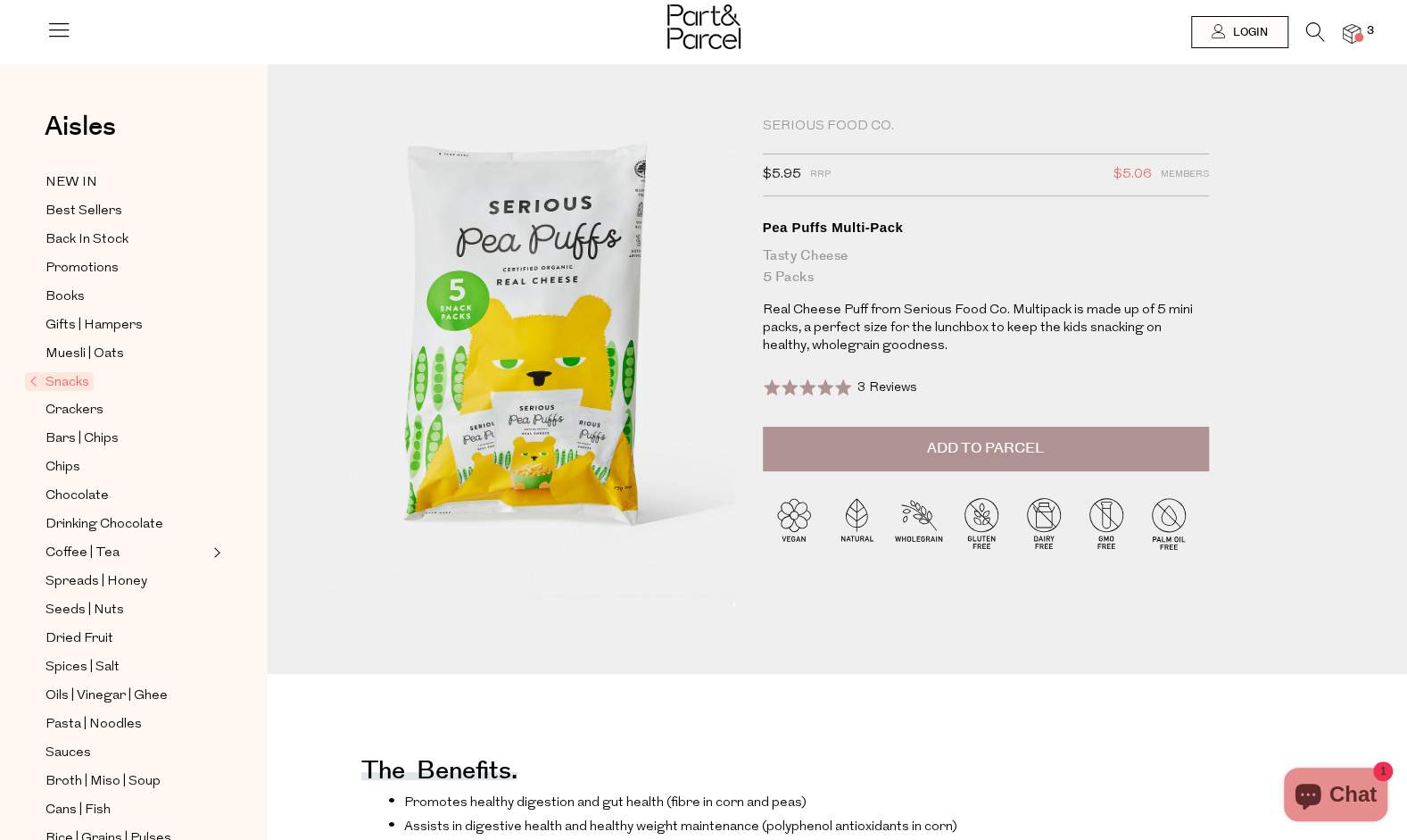
click at [1035, 445] on span "Add to Parcel" at bounding box center [985, 449] width 116 height 21
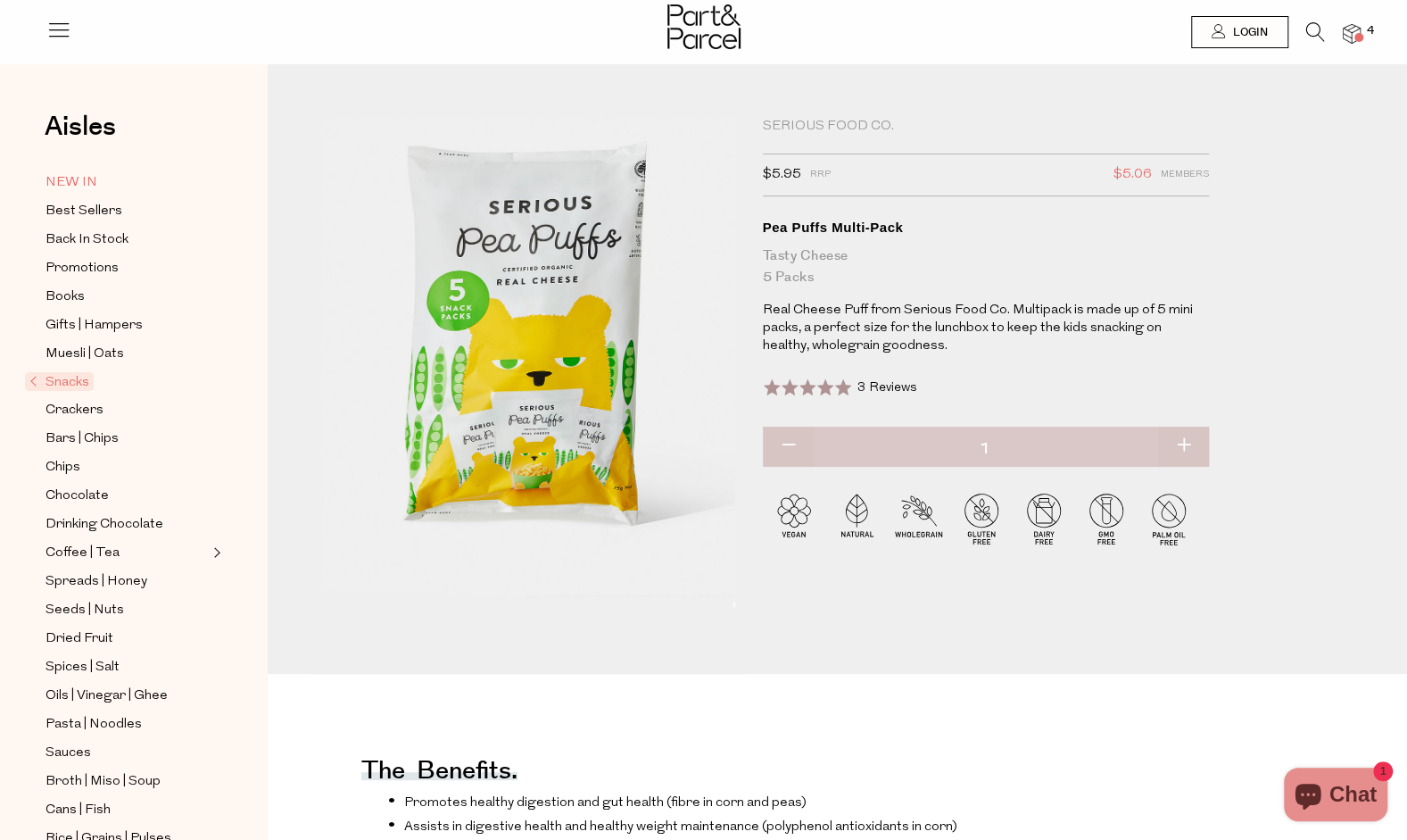
click at [77, 178] on span "NEW IN" at bounding box center [72, 182] width 52 height 21
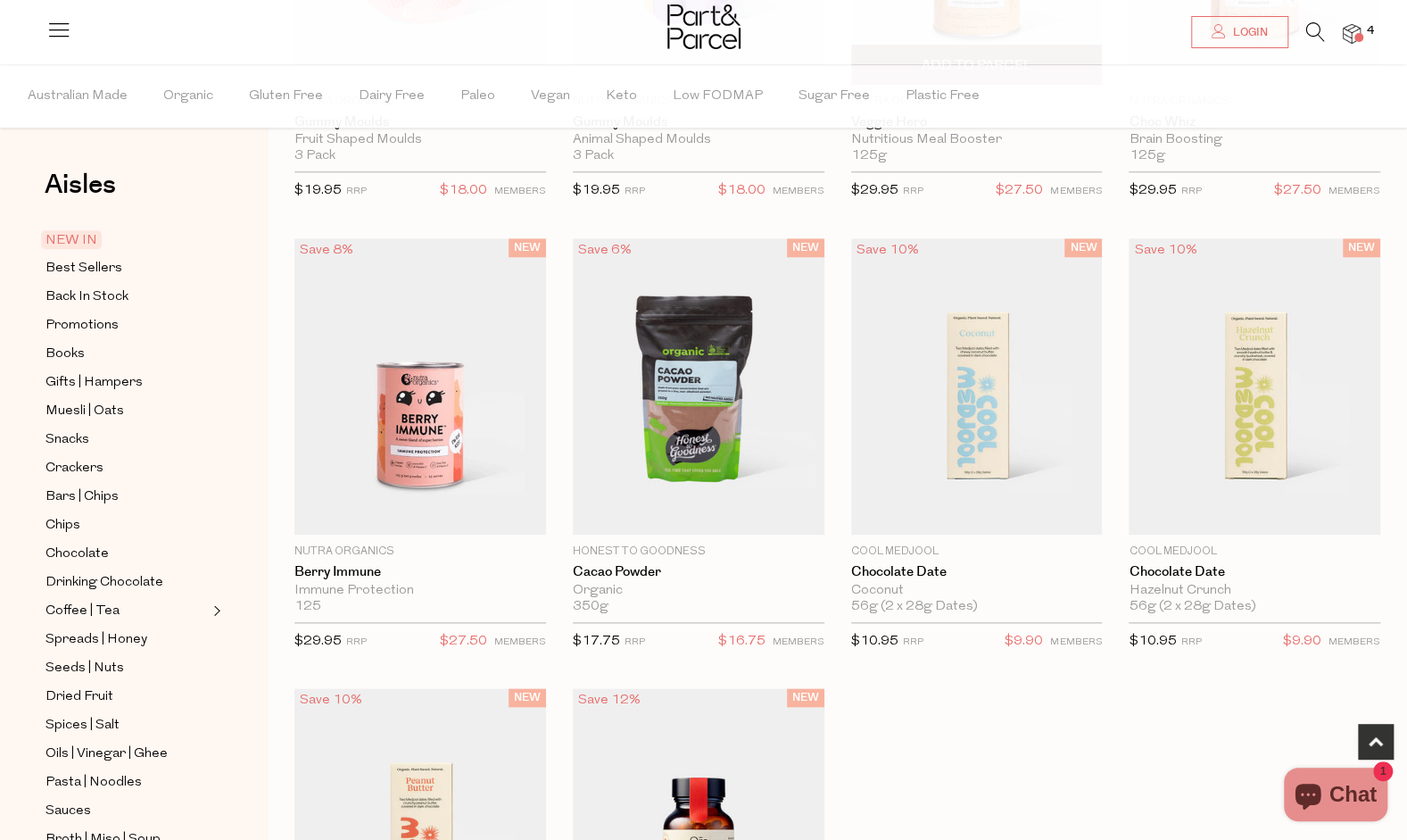
scroll to position [986, 0]
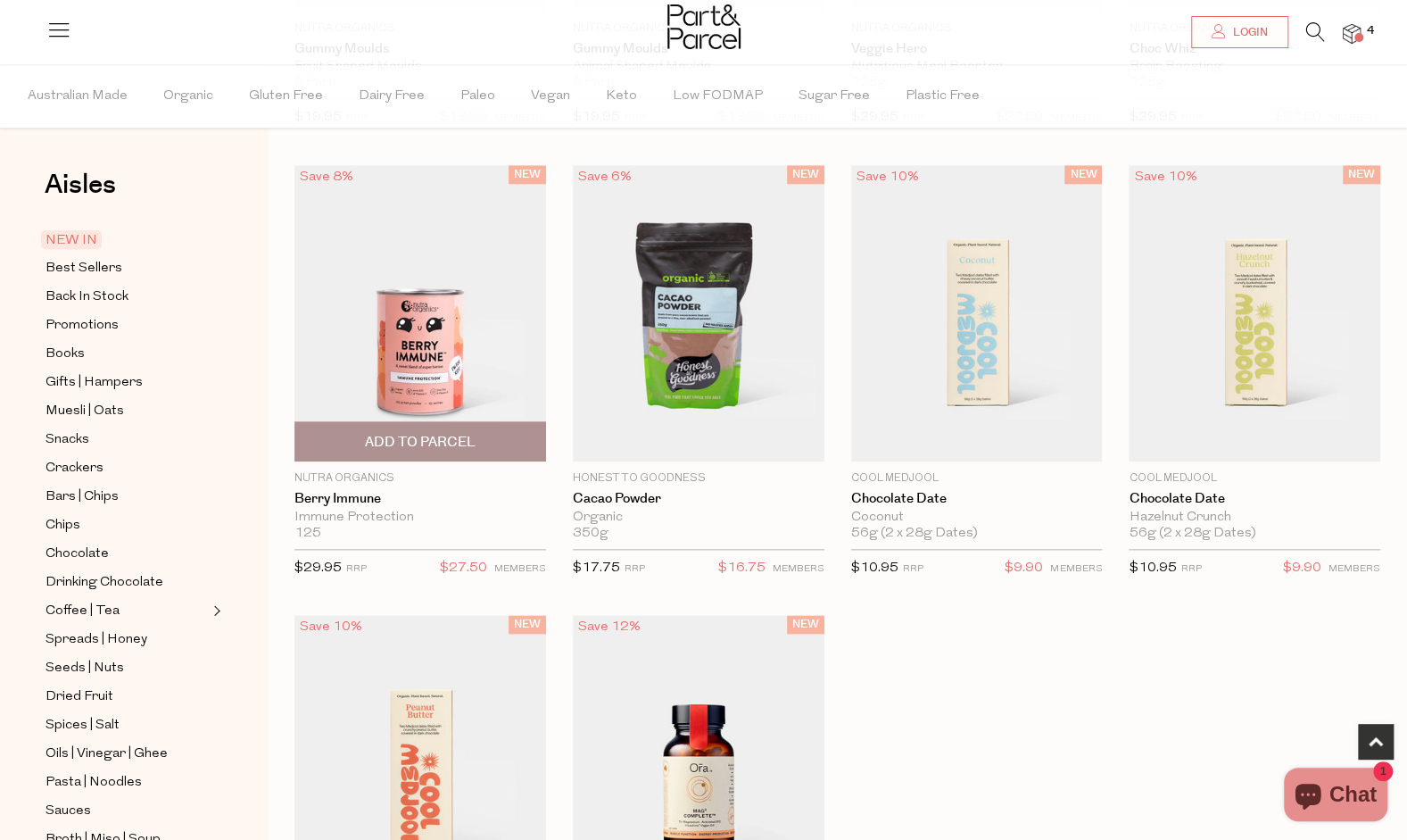
click at [363, 471] on p "Nutra Organics" at bounding box center [421, 478] width 252 height 16
click at [399, 345] on img at bounding box center [421, 313] width 252 height 297
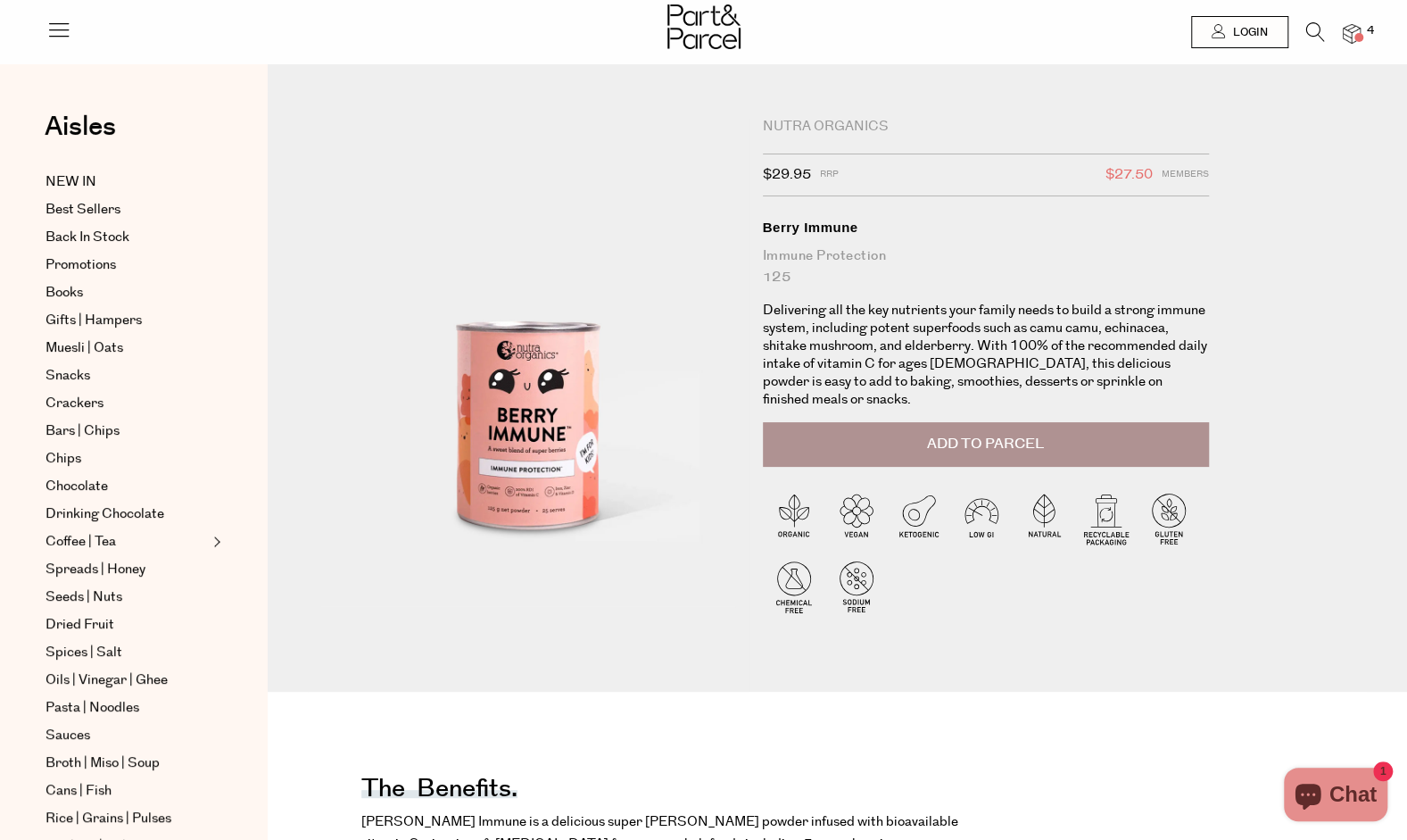
click at [859, 124] on div "Nutra Organics" at bounding box center [985, 126] width 446 height 18
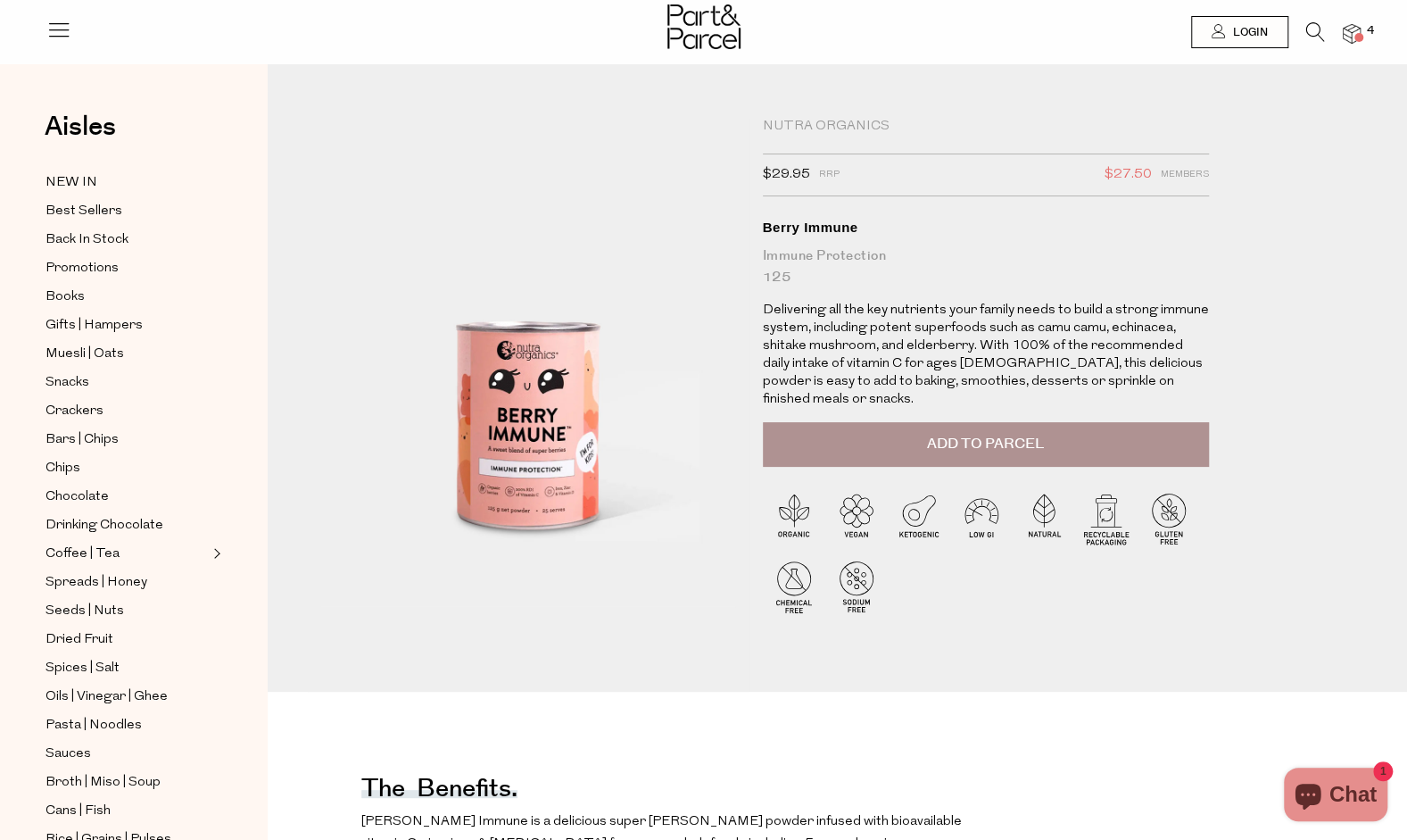
click at [799, 129] on div "Nutra Organics" at bounding box center [985, 126] width 446 height 18
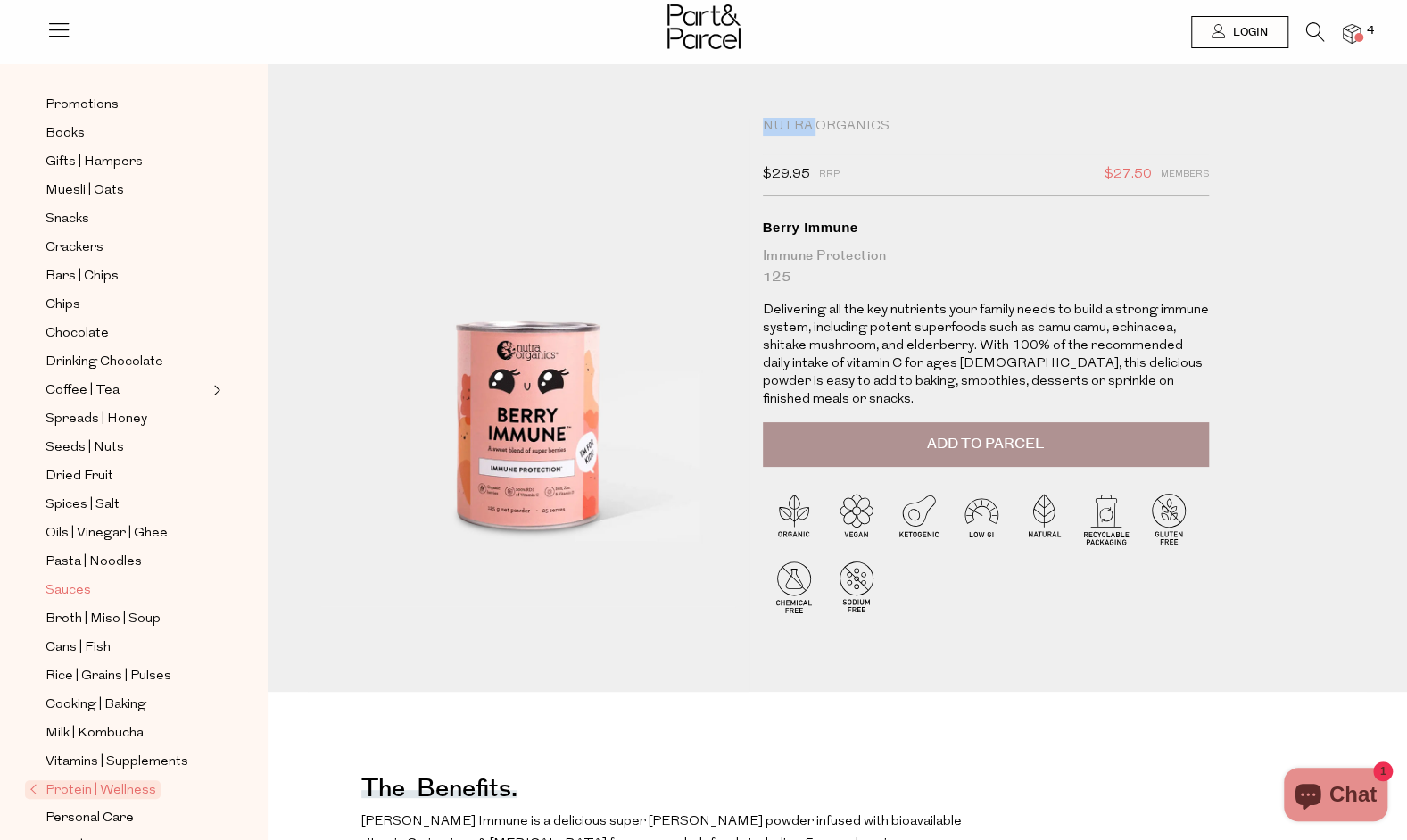
scroll to position [164, 0]
click at [102, 608] on span "Broth | Miso | Soup" at bounding box center [103, 619] width 116 height 21
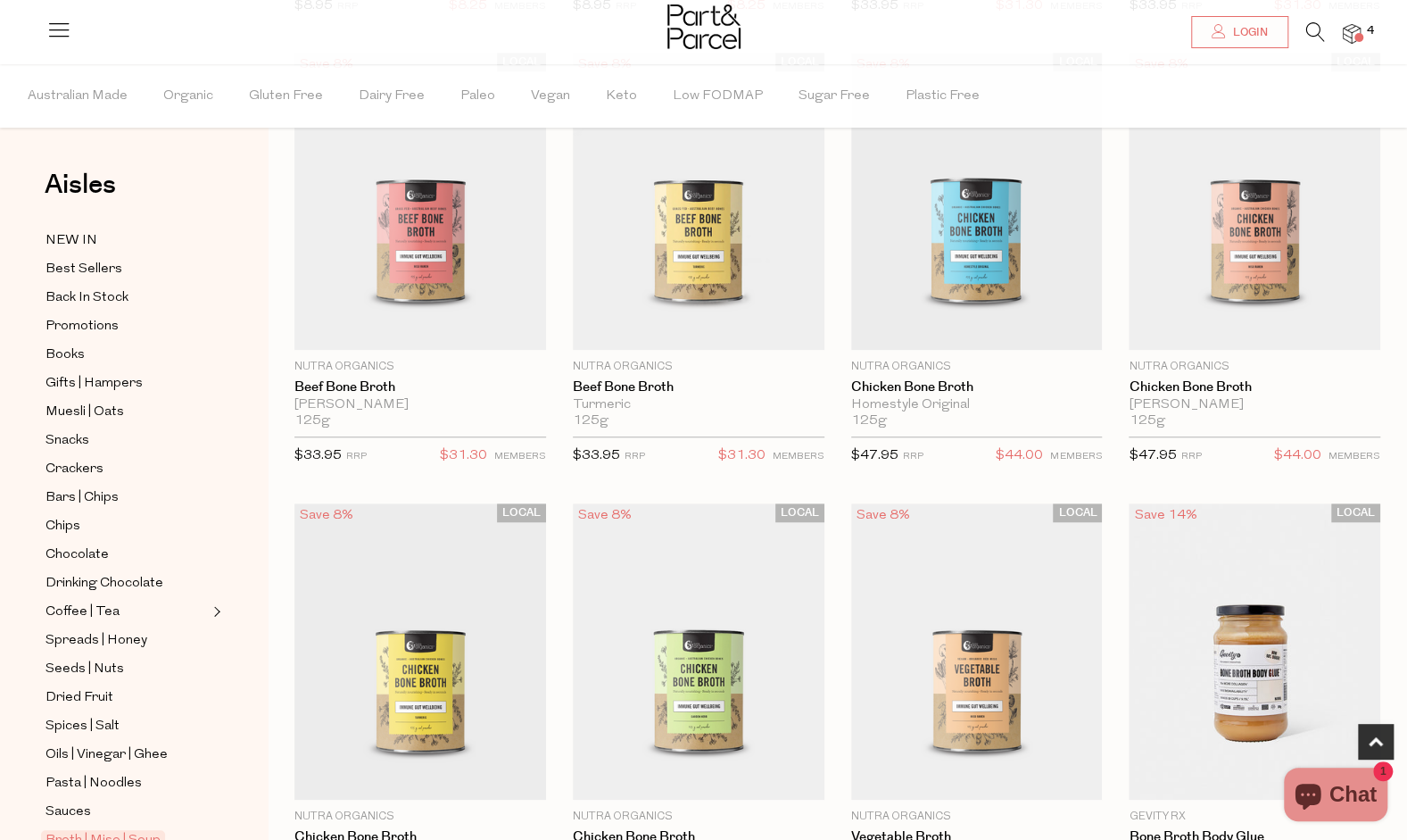
scroll to position [631, 0]
click at [988, 323] on span "Add To Parcel" at bounding box center [976, 330] width 111 height 19
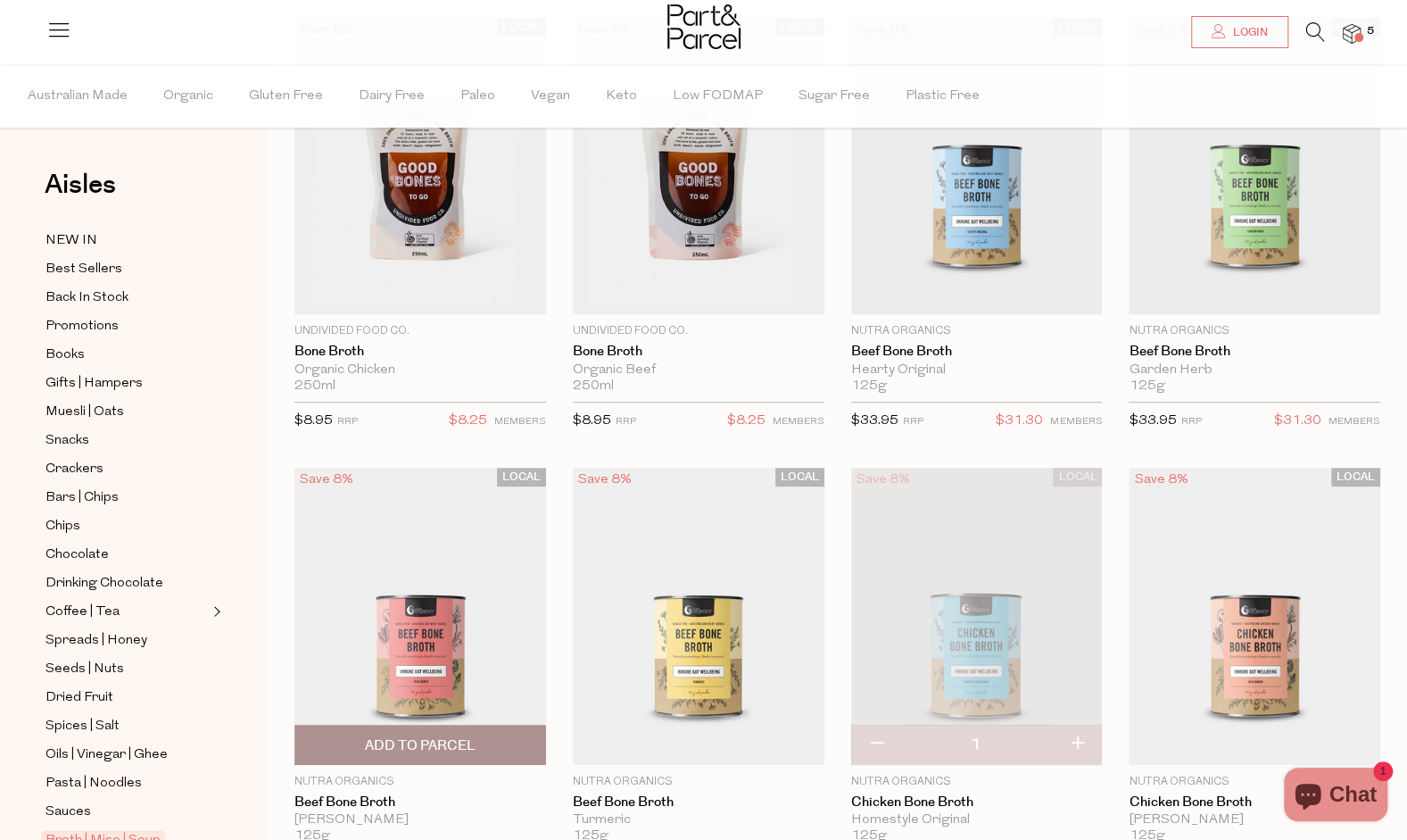
scroll to position [216, 0]
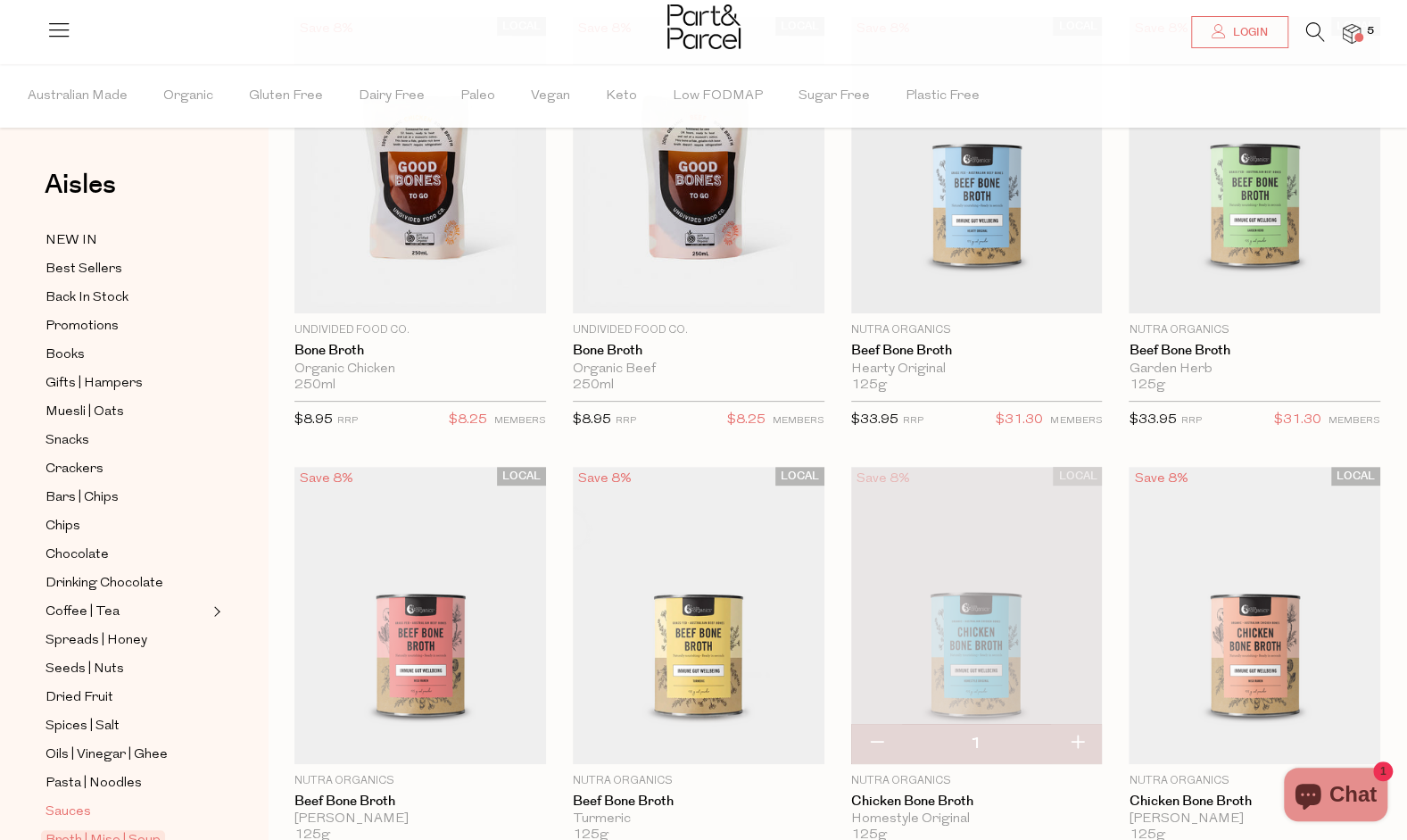
click at [61, 802] on span "Sauces" at bounding box center [69, 812] width 46 height 21
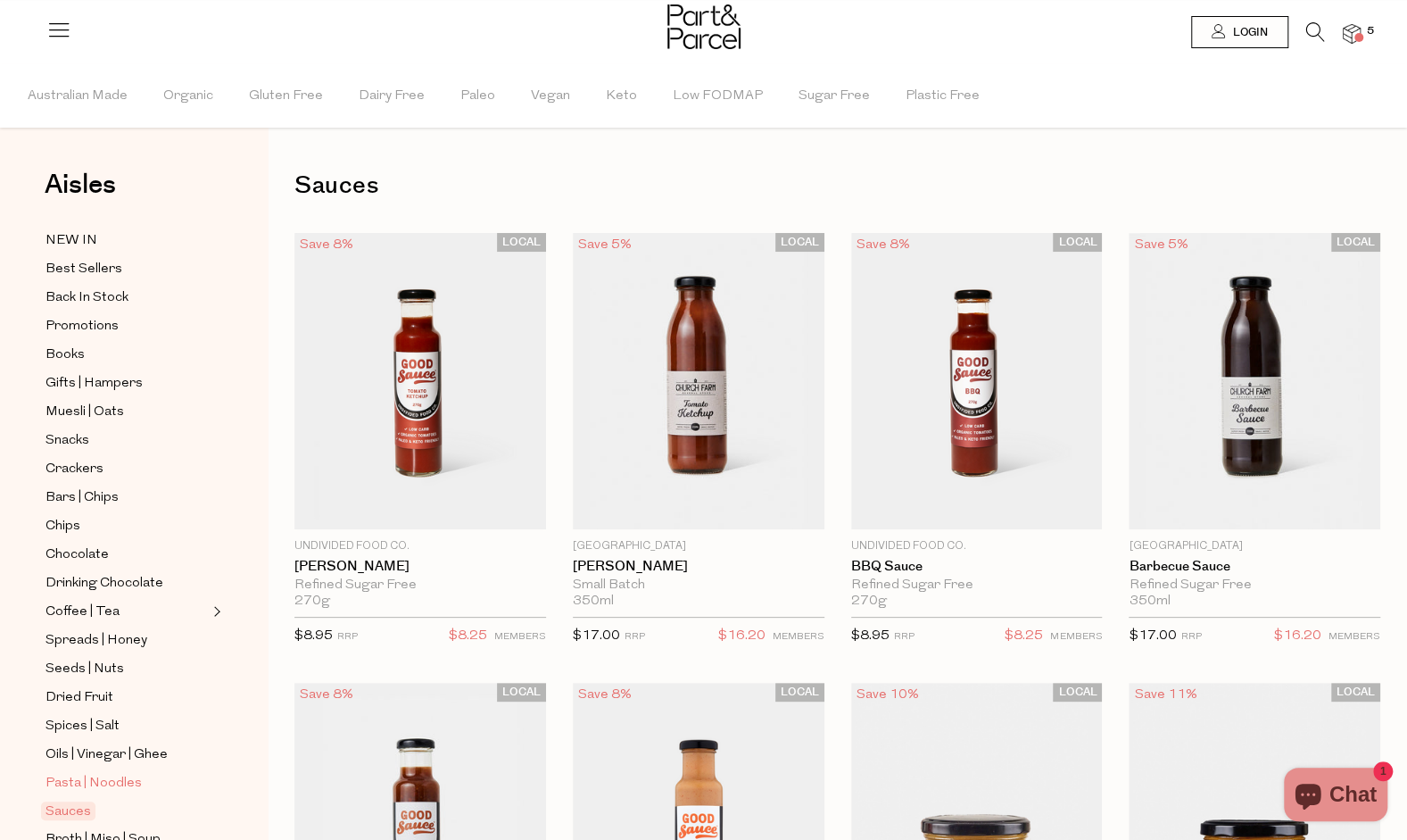
click at [86, 773] on span "Pasta | Noodles" at bounding box center [94, 784] width 96 height 21
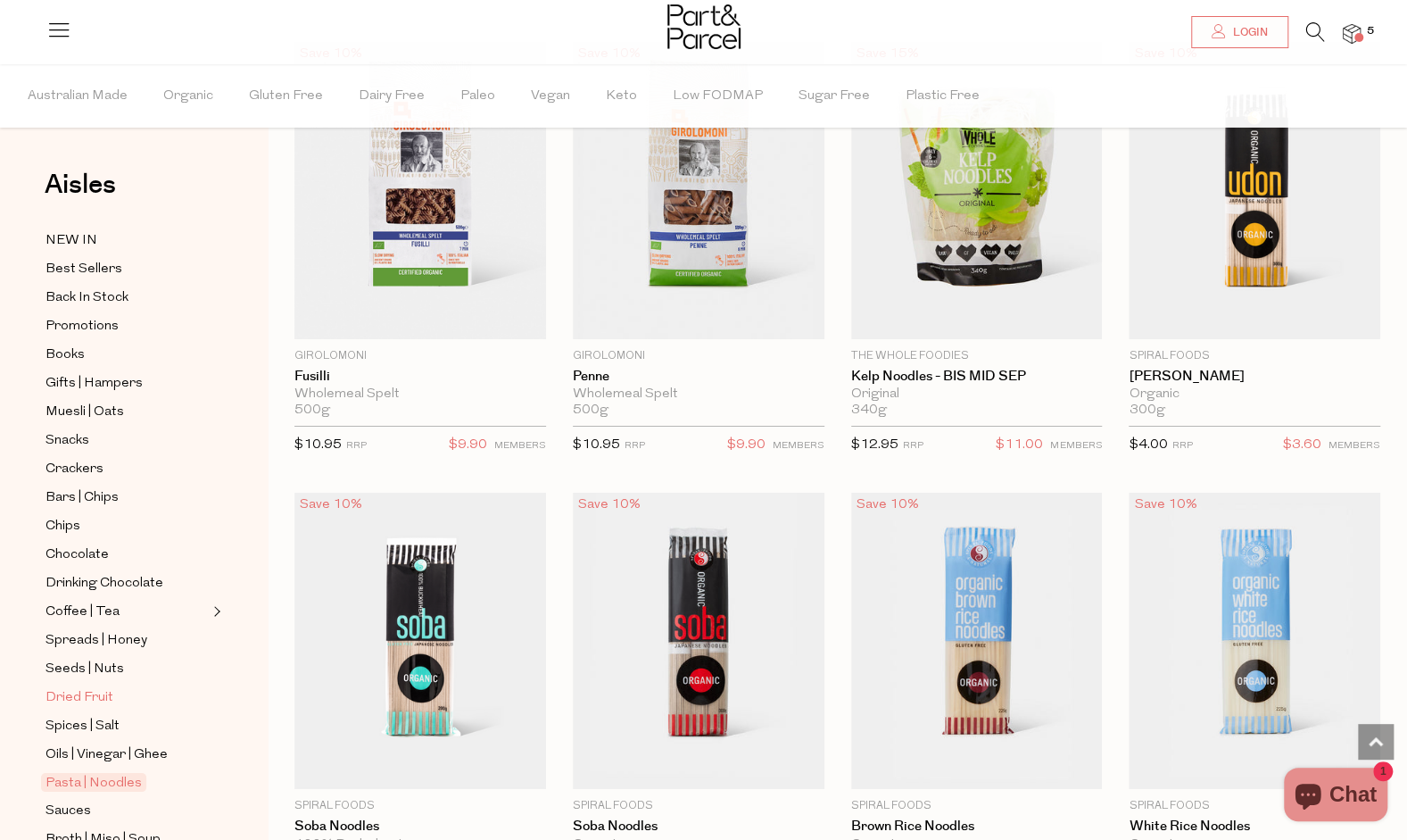
scroll to position [3811, 0]
click at [86, 745] on span "Oils | Vinegar | Ghee" at bounding box center [107, 755] width 122 height 21
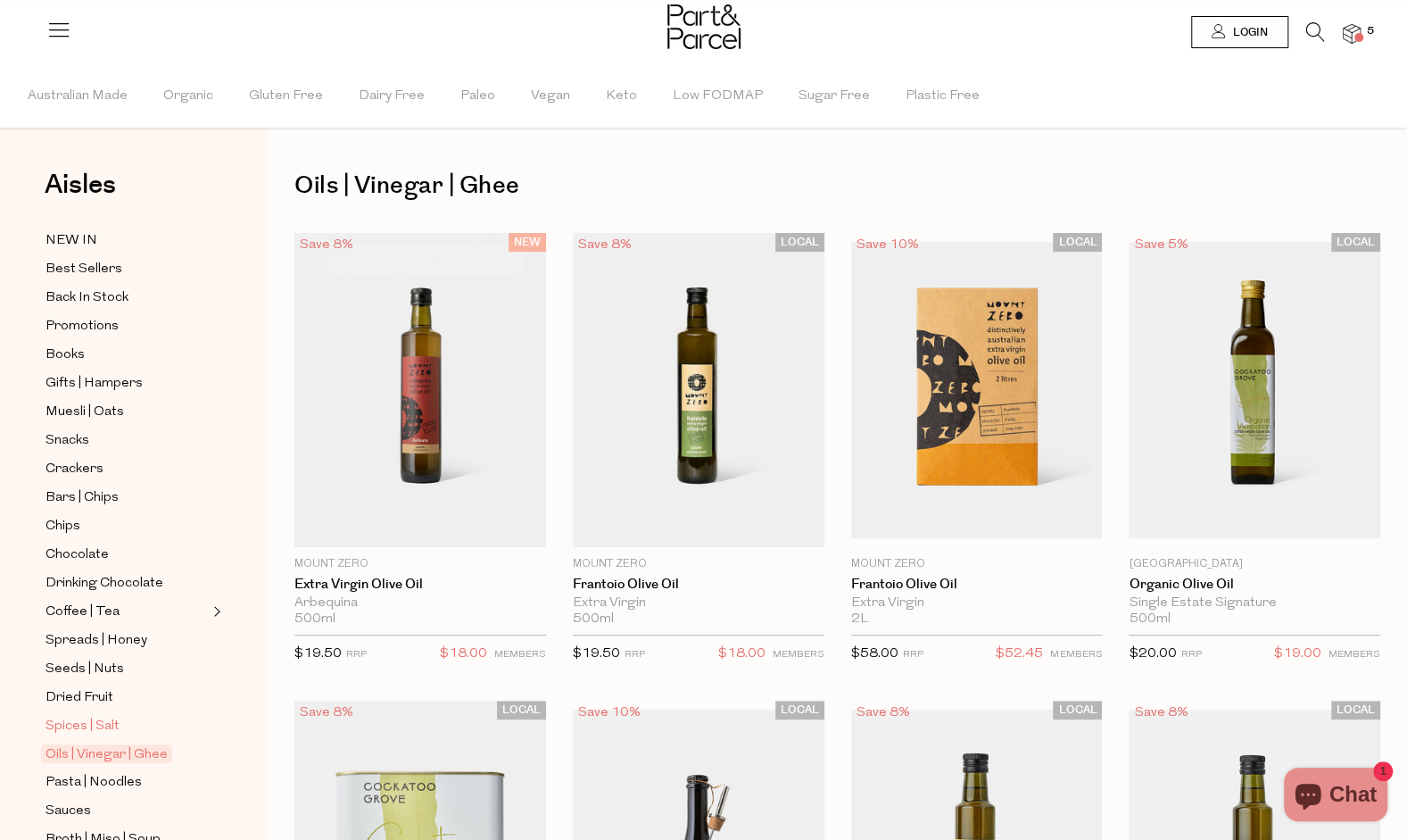
click at [83, 716] on span "Spices | Salt" at bounding box center [83, 726] width 74 height 21
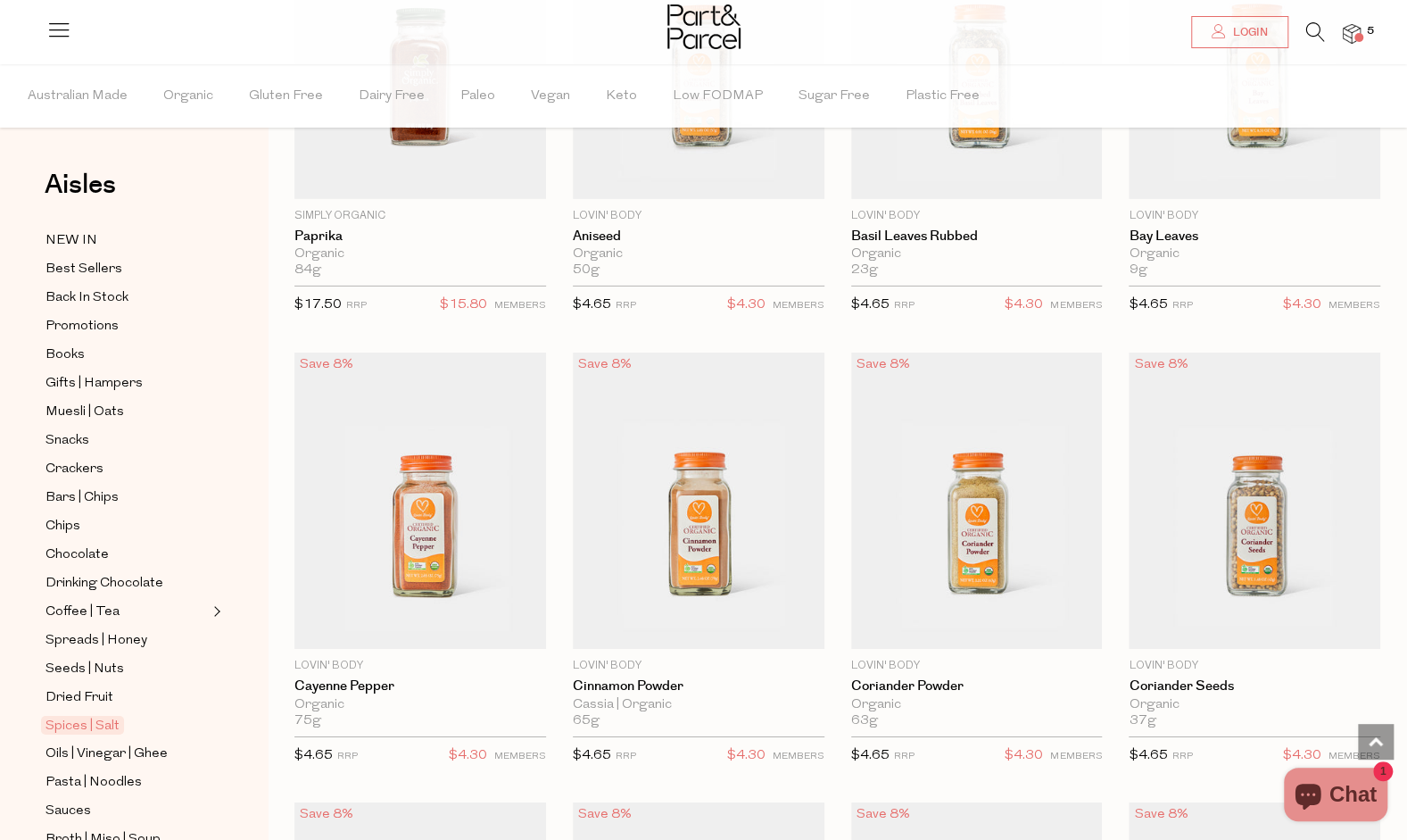
scroll to position [3514, 0]
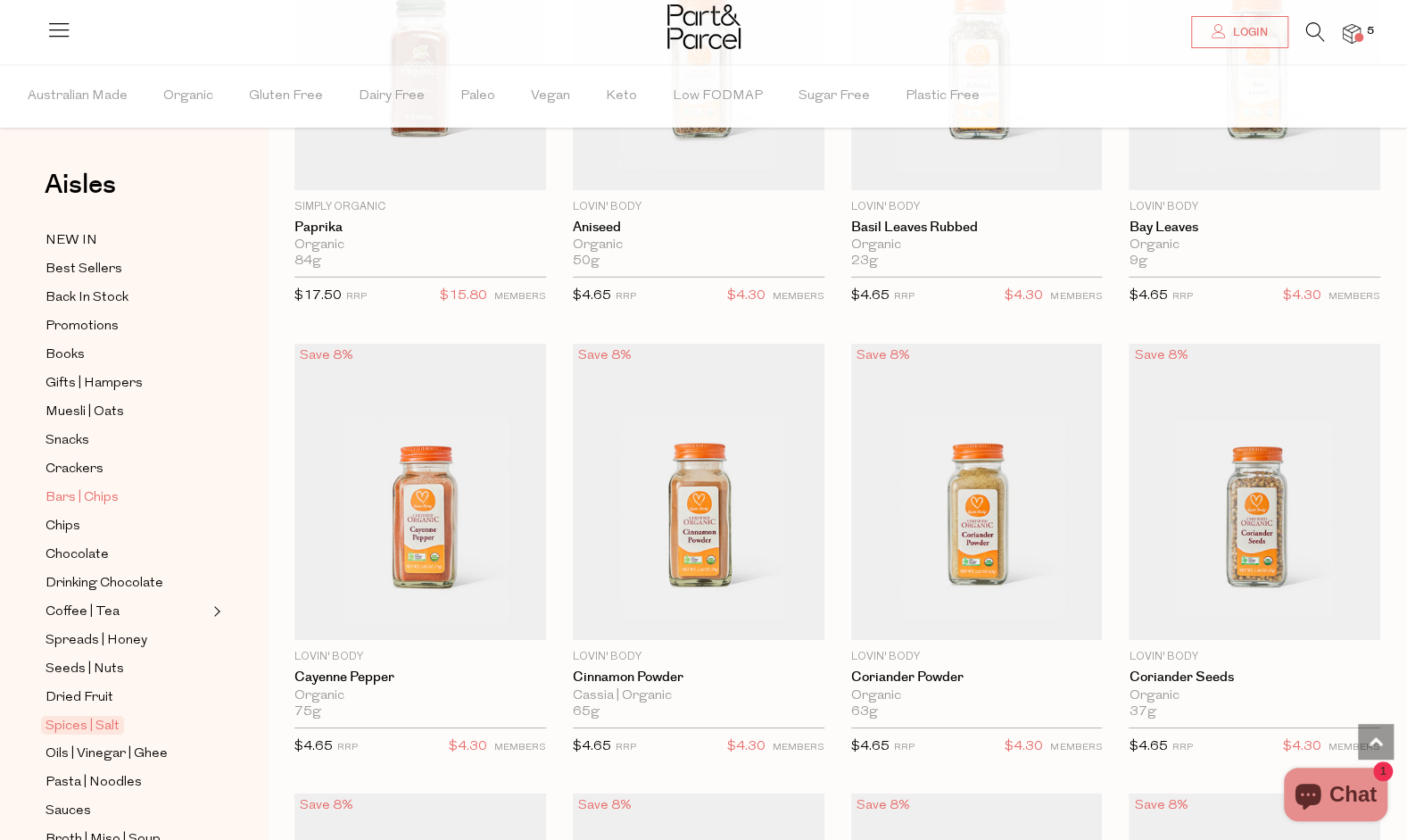
click at [82, 489] on span "Bars | Chips" at bounding box center [82, 497] width 74 height 21
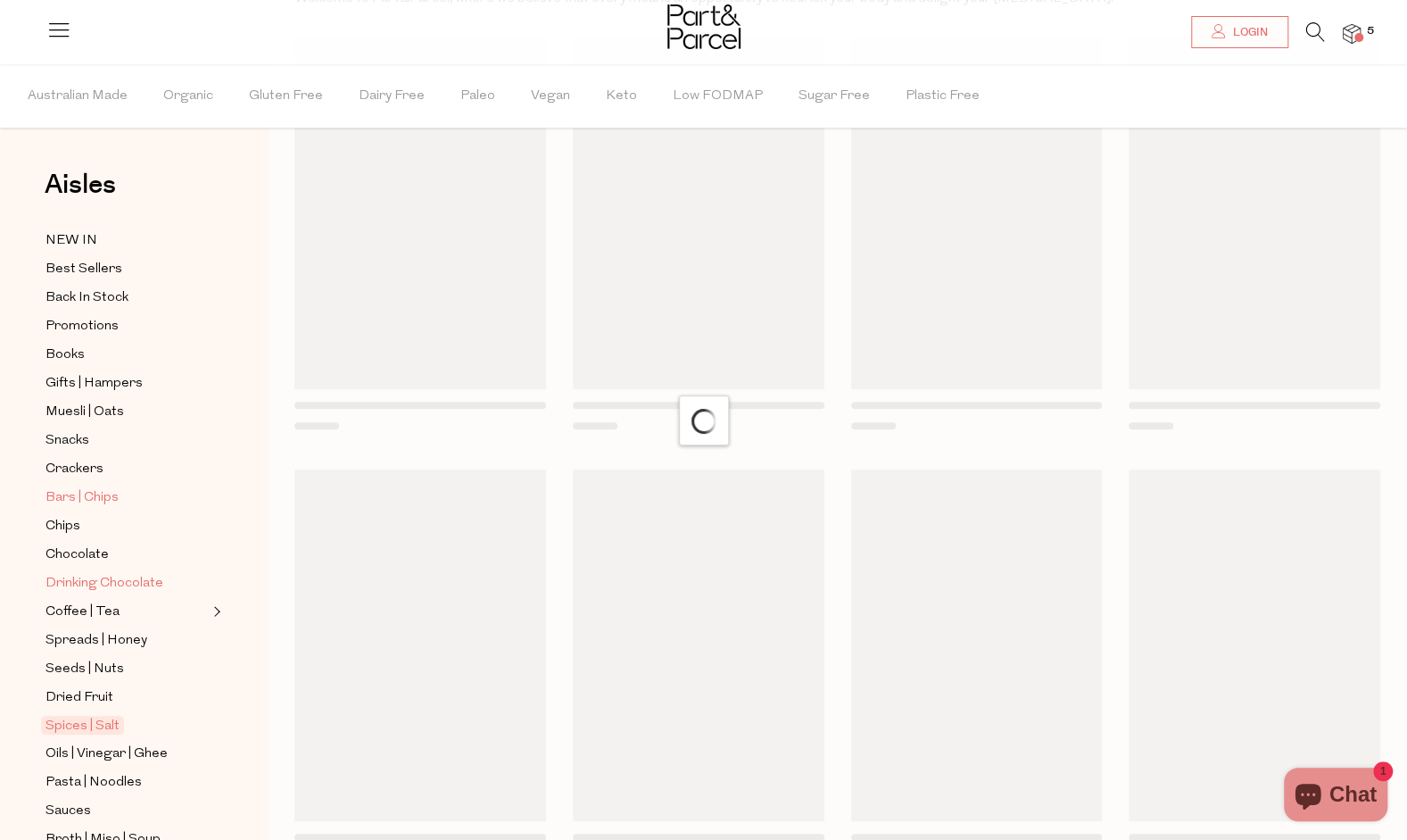
scroll to position [10, 0]
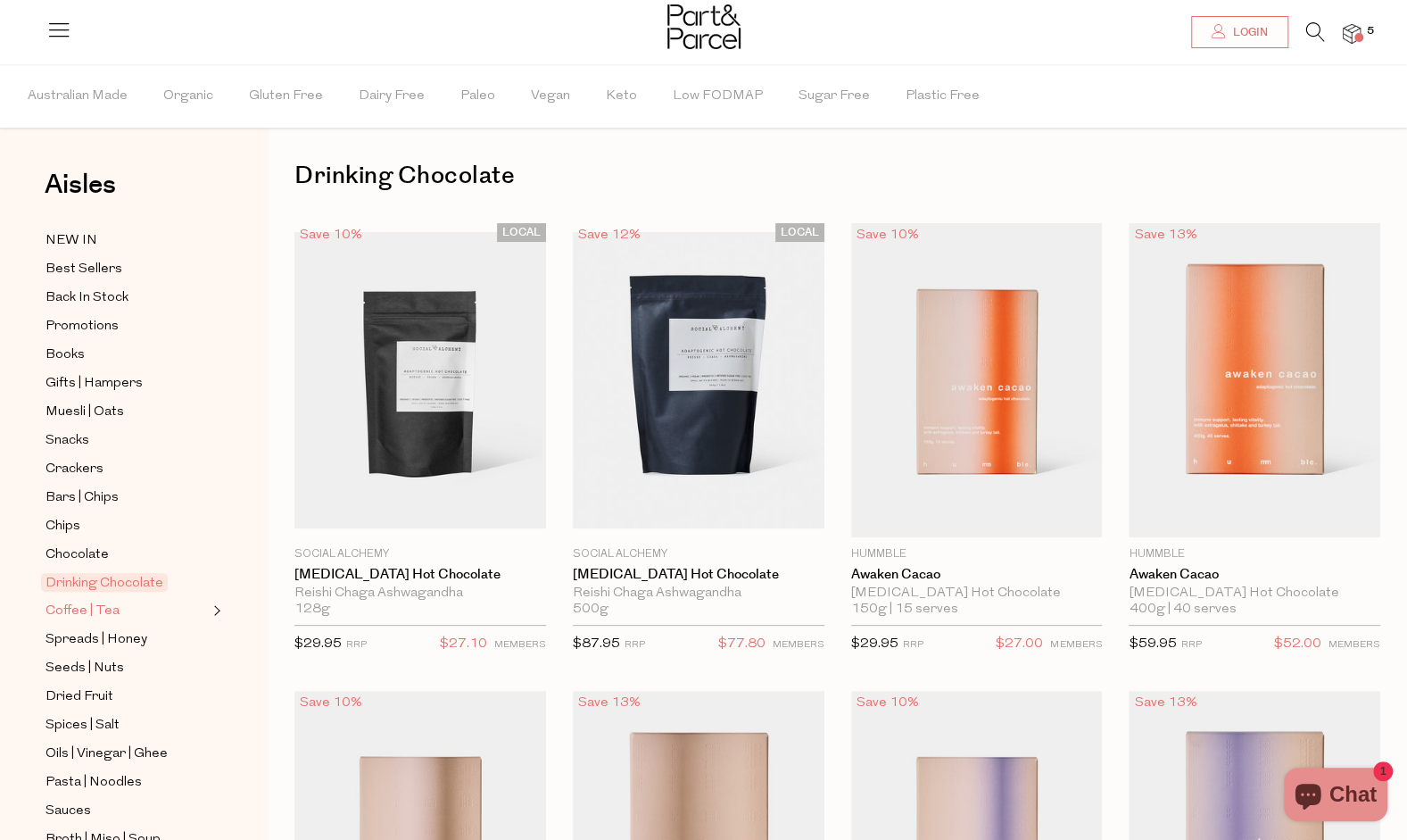
click at [68, 606] on span "Coffee | Tea" at bounding box center [83, 611] width 74 height 21
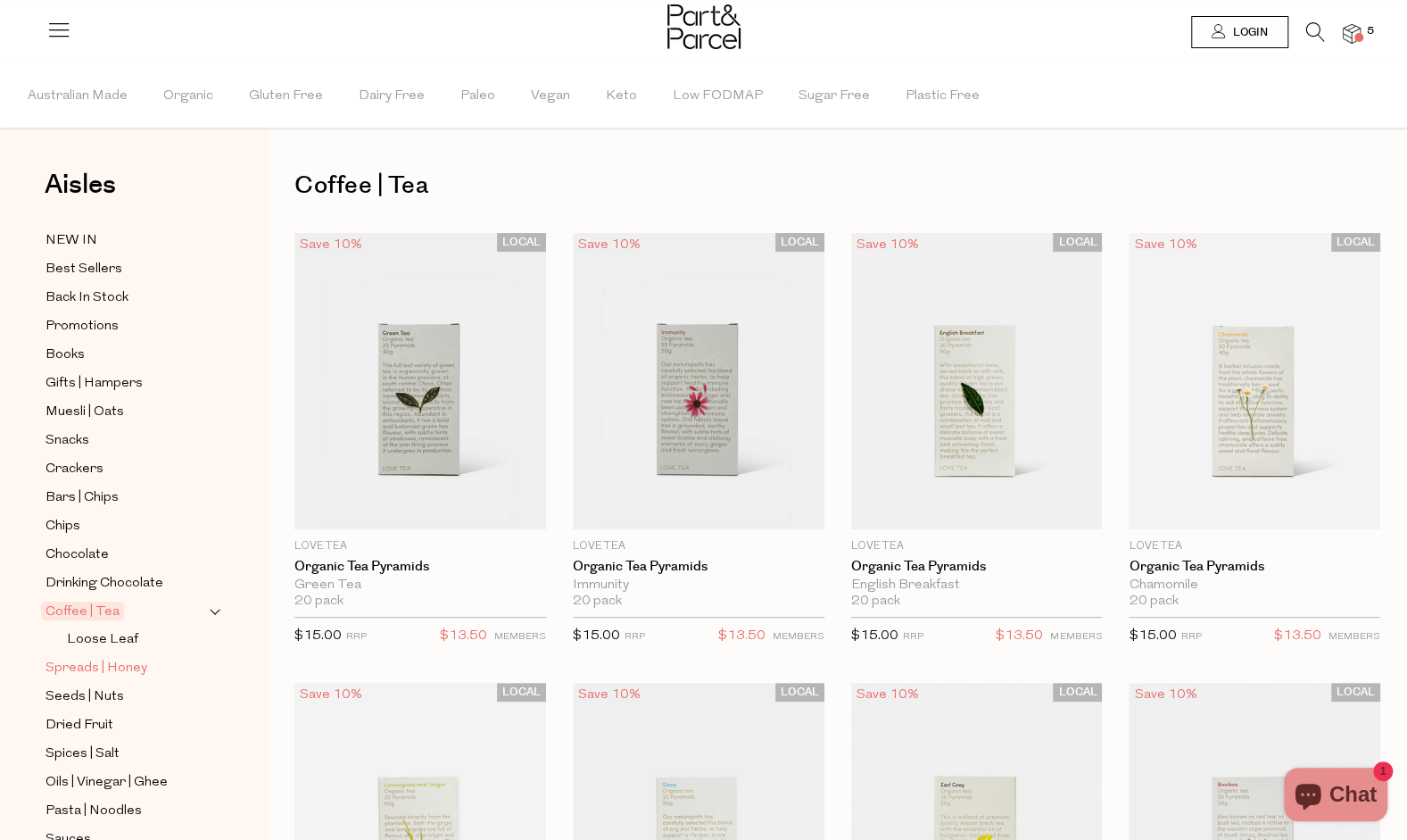
click at [109, 659] on span "Spreads | Honey" at bounding box center [96, 668] width 102 height 21
